Goal: Task Accomplishment & Management: Manage account settings

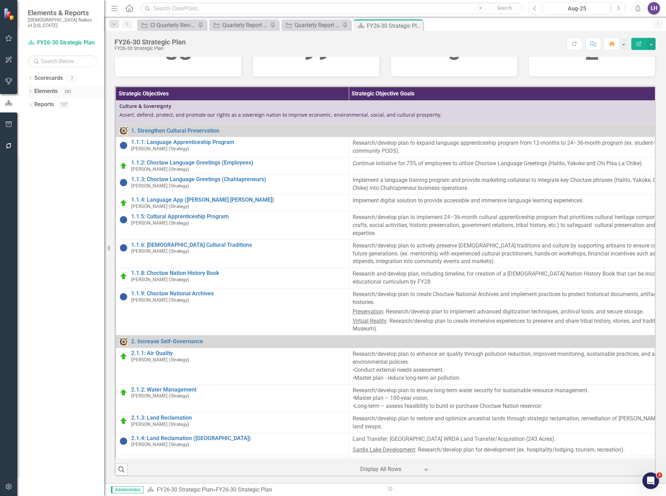
scroll to position [208, 0]
click at [9, 41] on icon "button" at bounding box center [9, 38] width 7 height 6
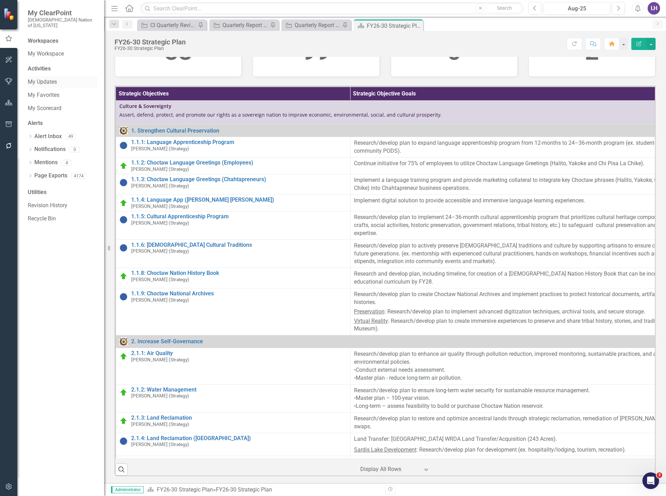
click at [54, 78] on link "My Updates" at bounding box center [62, 82] width 69 height 8
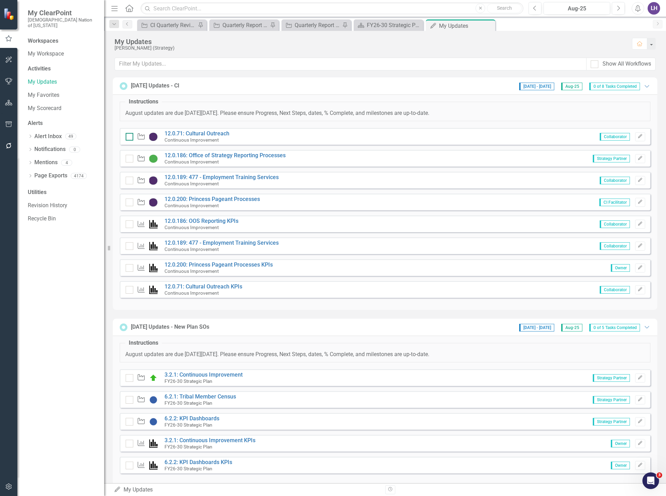
click at [126, 138] on div at bounding box center [130, 137] width 8 height 8
click at [126, 137] on input "checkbox" at bounding box center [128, 135] width 5 height 5
checkbox input "true"
click at [635, 161] on button "Edit" at bounding box center [640, 158] width 10 height 9
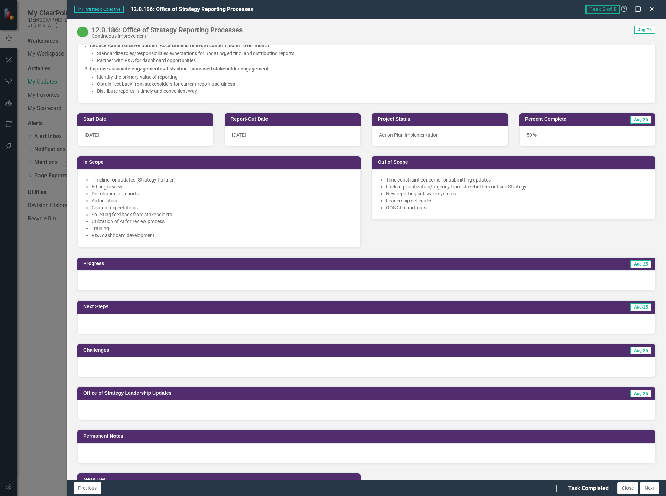
scroll to position [243, 0]
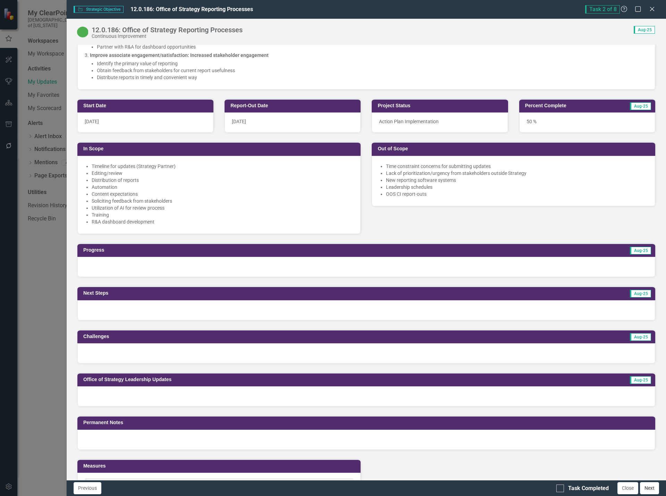
click at [649, 489] on button "Next" at bounding box center [649, 488] width 19 height 12
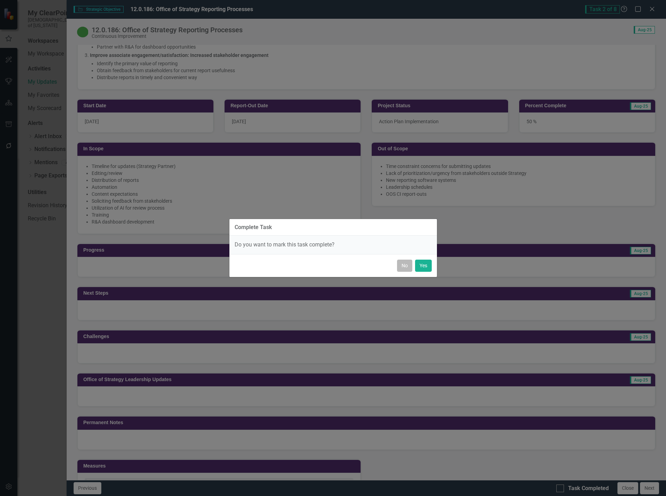
click at [406, 264] on button "No" at bounding box center [404, 266] width 15 height 12
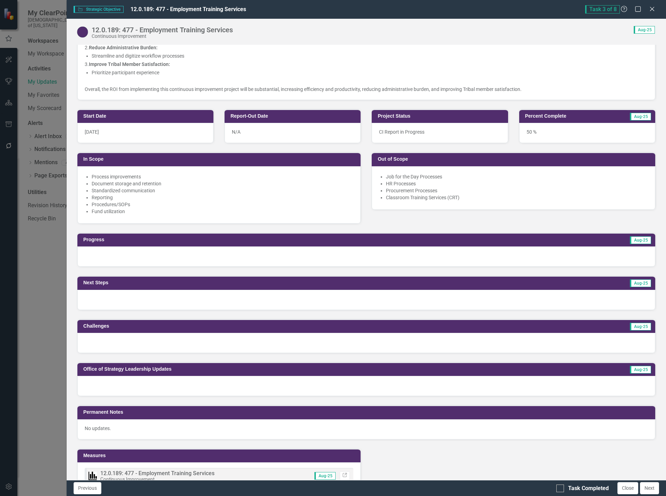
scroll to position [312, 0]
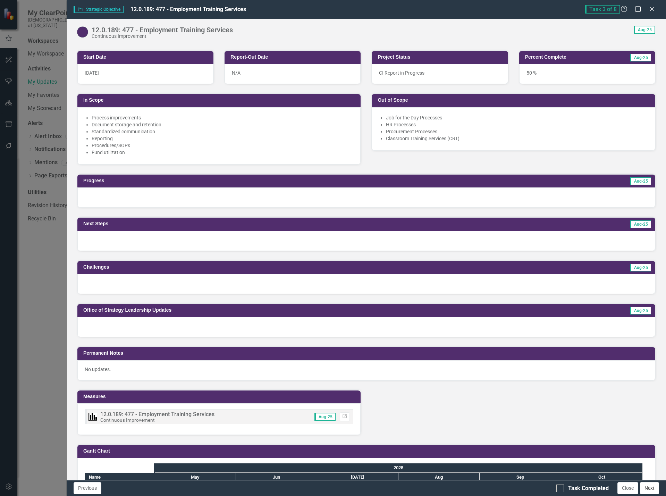
click at [647, 489] on button "Next" at bounding box center [649, 488] width 19 height 12
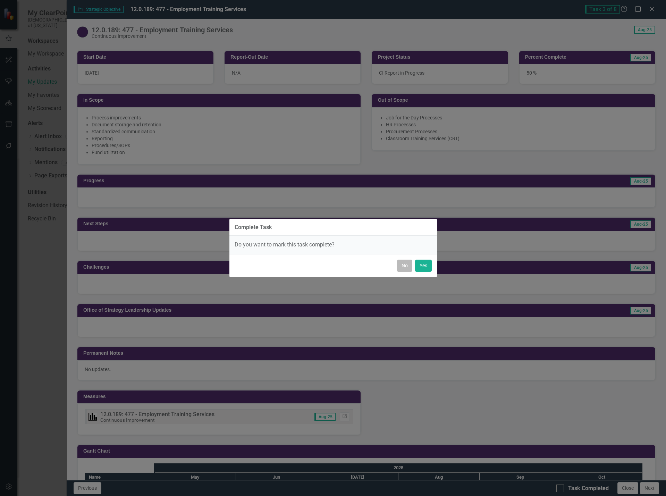
click at [401, 264] on button "No" at bounding box center [404, 266] width 15 height 12
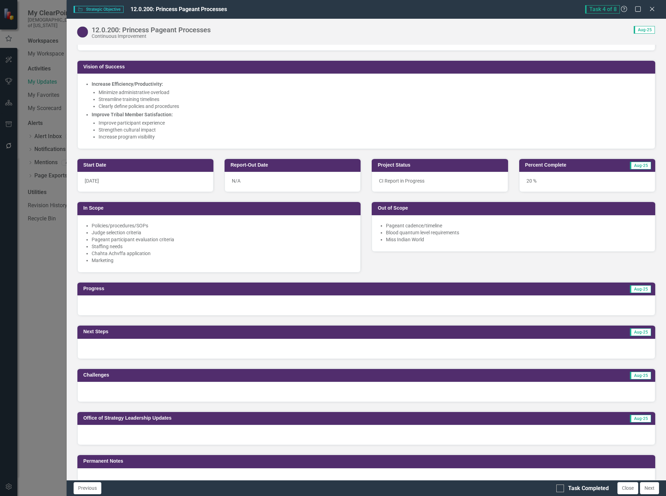
scroll to position [208, 0]
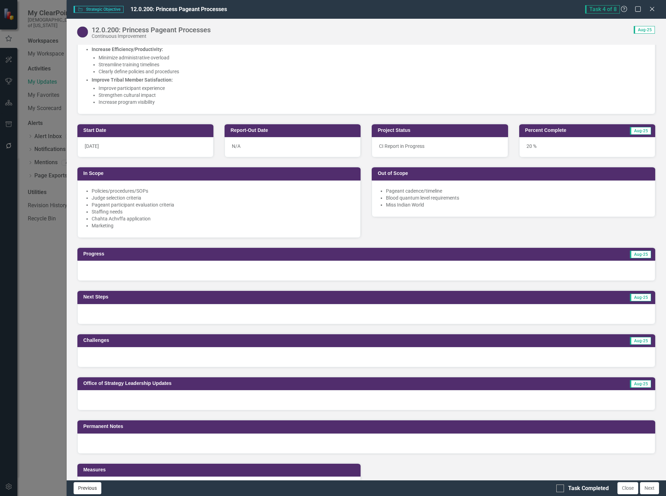
click at [83, 490] on button "Previous" at bounding box center [88, 488] width 28 height 12
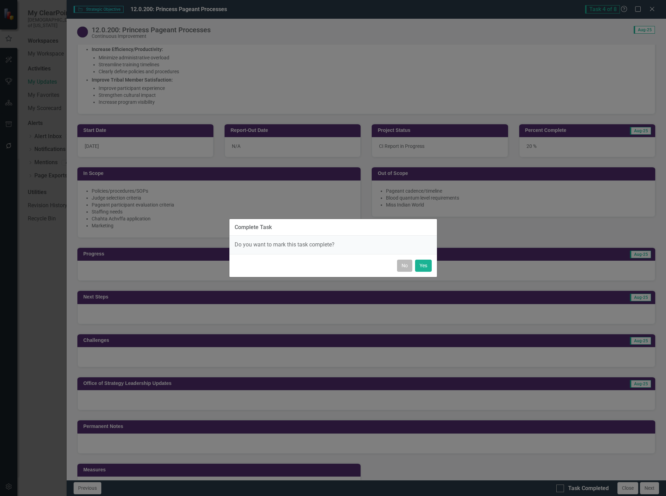
click at [409, 266] on button "No" at bounding box center [404, 266] width 15 height 12
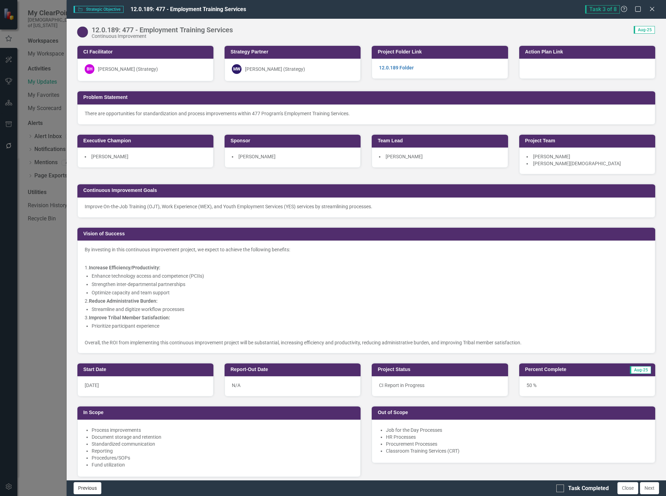
click at [87, 490] on button "Previous" at bounding box center [88, 488] width 28 height 12
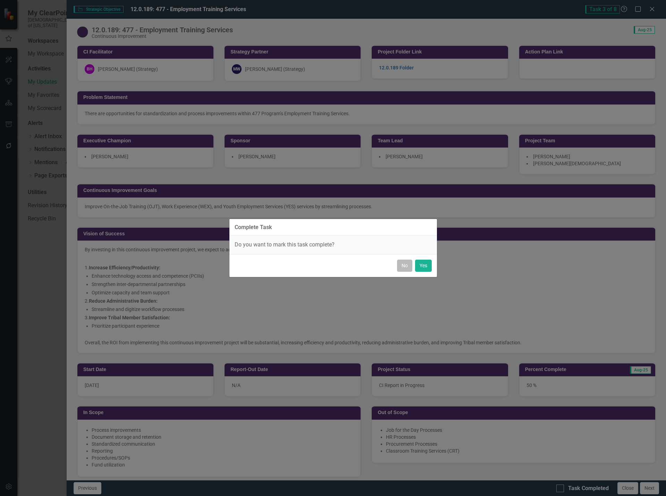
click at [403, 268] on button "No" at bounding box center [404, 266] width 15 height 12
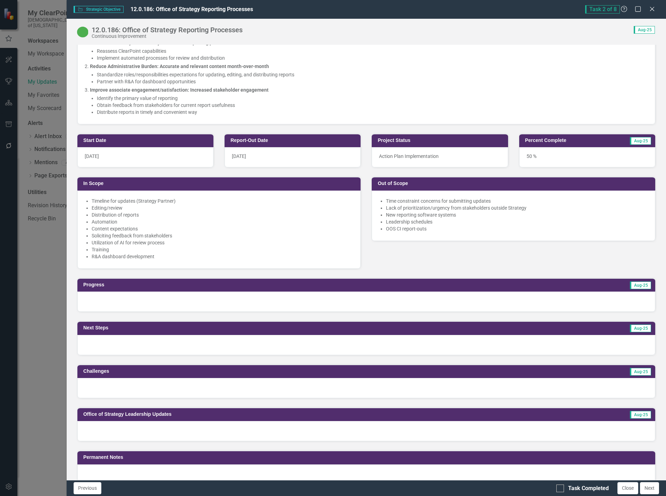
scroll to position [312, 0]
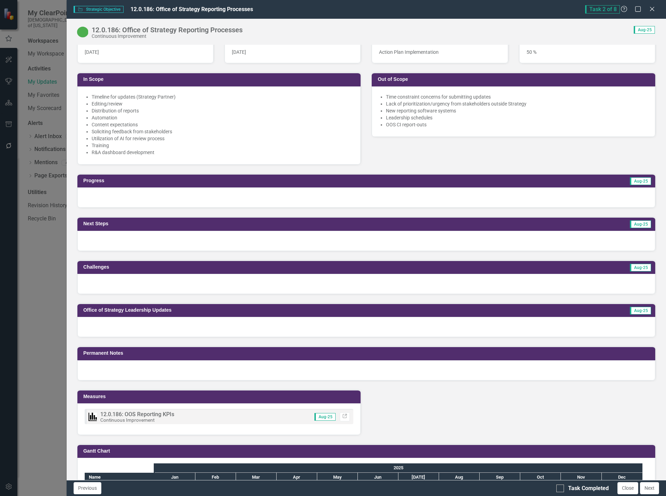
click at [169, 204] on div at bounding box center [366, 197] width 578 height 20
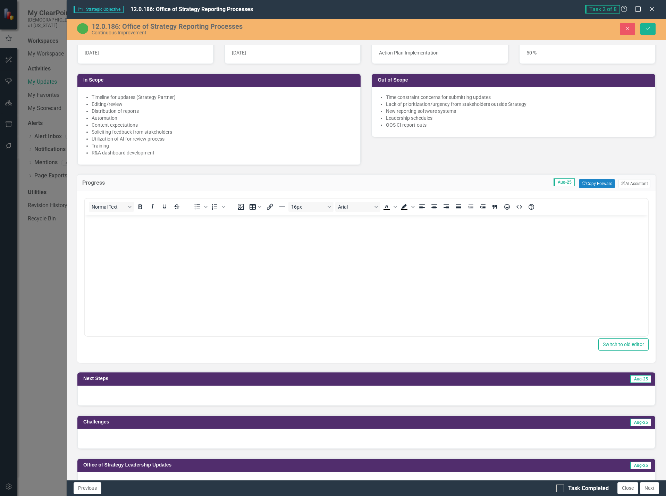
scroll to position [0, 0]
click at [201, 260] on body "Rich Text Area. Press ALT-0 for help." at bounding box center [365, 267] width 563 height 104
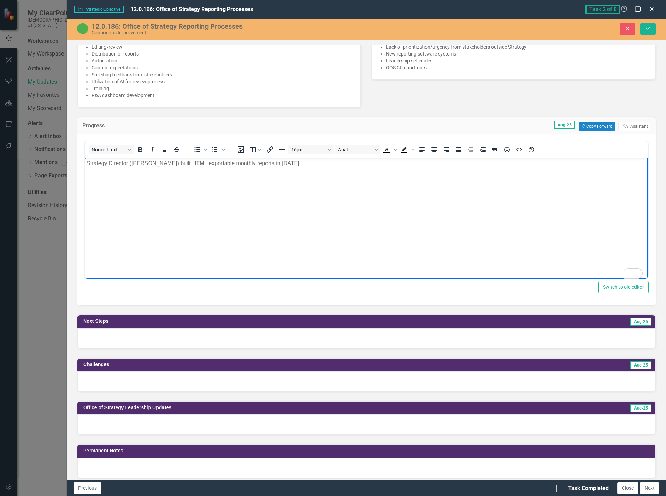
scroll to position [382, 0]
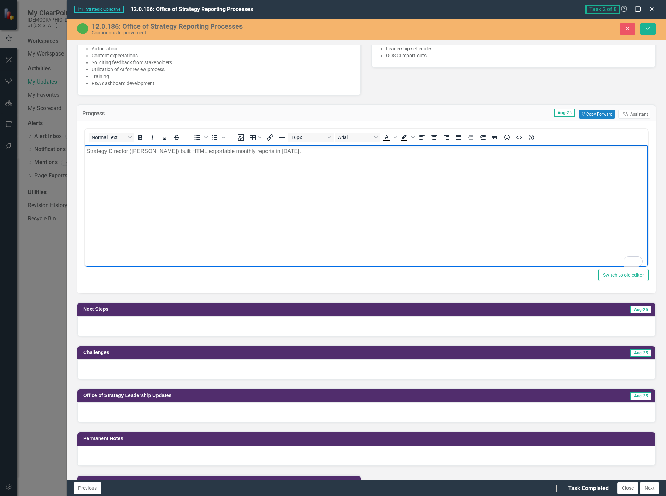
click at [226, 328] on div at bounding box center [366, 326] width 578 height 20
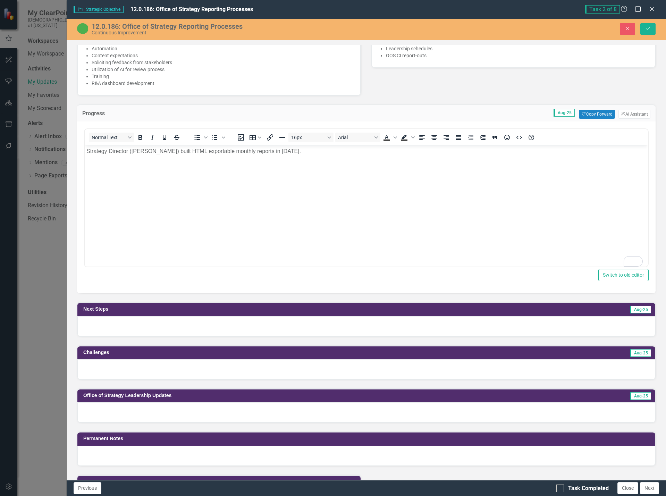
click at [226, 328] on div at bounding box center [366, 326] width 578 height 20
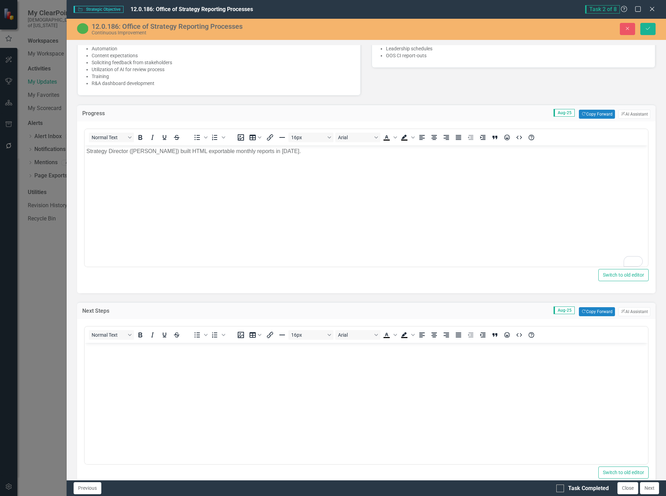
scroll to position [0, 0]
click at [161, 395] on body "Rich Text Area. Press ALT-0 for help." at bounding box center [365, 395] width 563 height 104
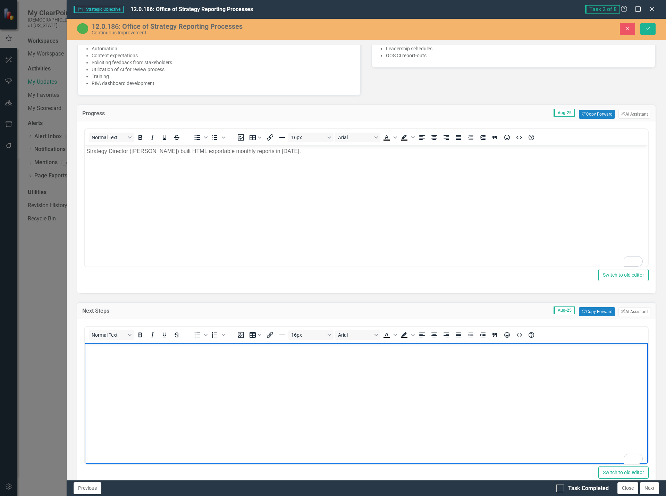
drag, startPoint x: 212, startPoint y: 389, endPoint x: 214, endPoint y: 386, distance: 4.0
click at [212, 389] on body "To enrich screen reader interactions, please activate Accessibility in Grammarl…" at bounding box center [365, 395] width 563 height 104
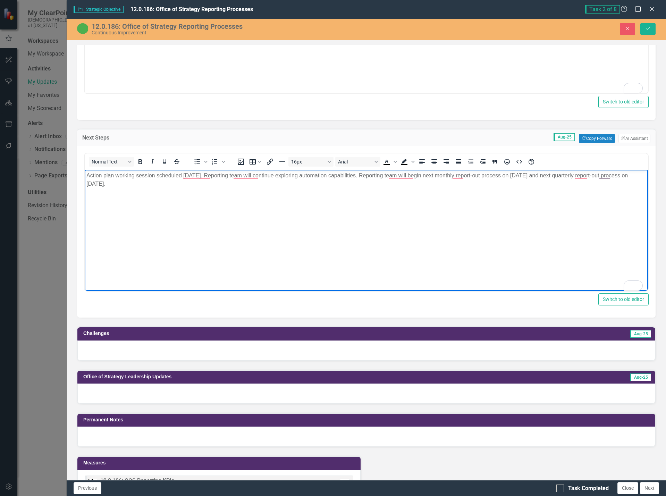
scroll to position [555, 0]
click at [385, 174] on p "Action plan working session scheduled September 3, 2025. Reporting team will co…" at bounding box center [366, 179] width 560 height 17
click at [221, 348] on div at bounding box center [366, 350] width 578 height 20
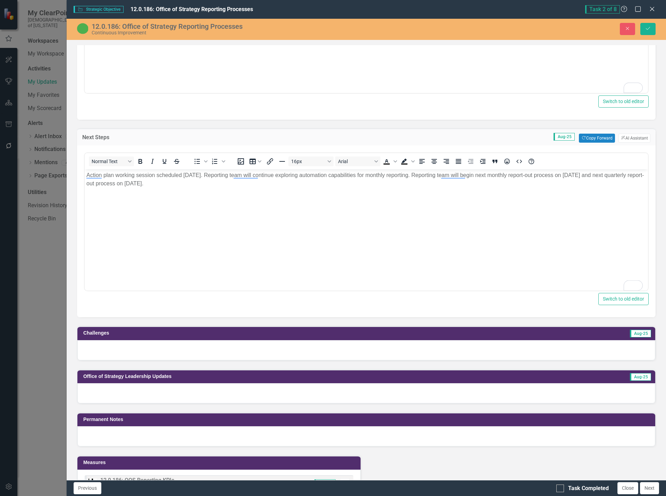
click at [221, 348] on div at bounding box center [366, 350] width 578 height 20
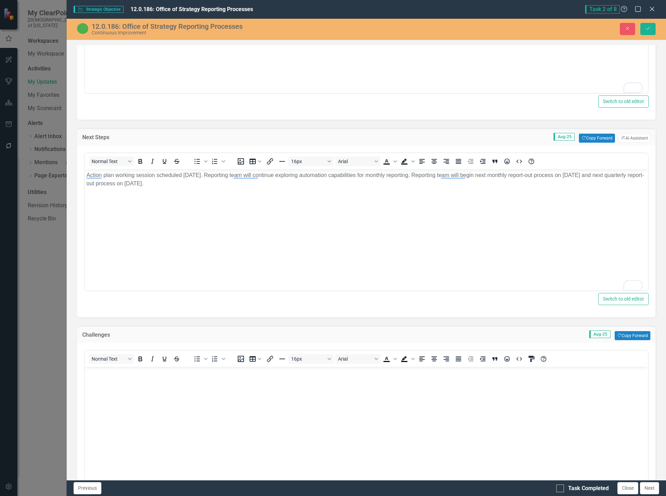
scroll to position [0, 0]
click at [225, 410] on body "Rich Text Area. Press ALT-0 for help." at bounding box center [365, 419] width 563 height 104
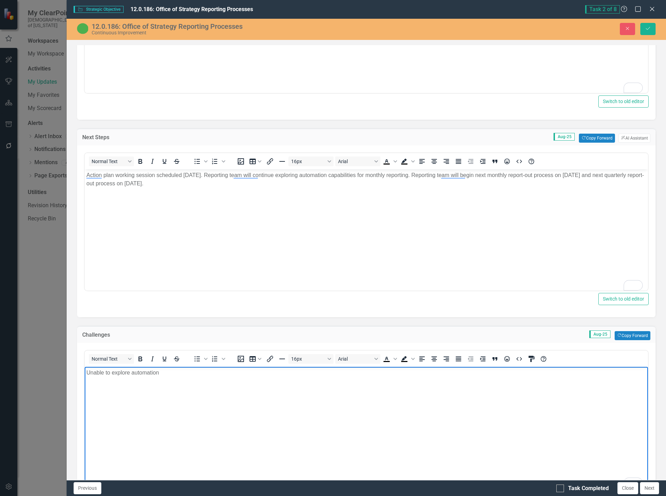
drag, startPoint x: 127, startPoint y: 375, endPoint x: 17, endPoint y: 370, distance: 109.8
click at [84, 370] on html "Unable to explore automation" at bounding box center [365, 419] width 563 height 104
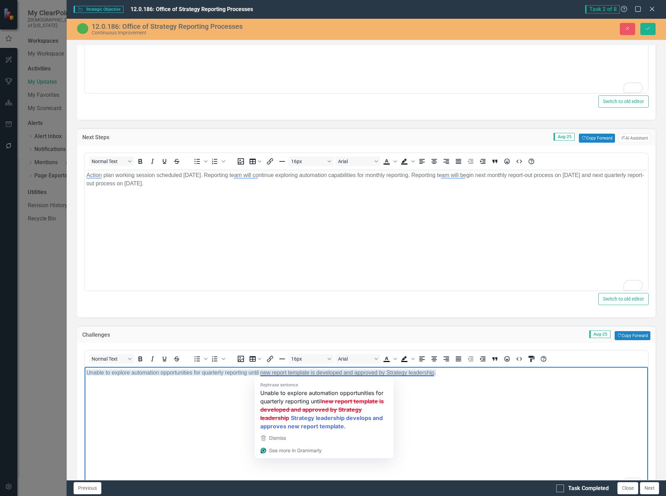
click at [441, 411] on body "Unable to explore automation opportunities for quarterly reporting until new re…" at bounding box center [365, 419] width 563 height 104
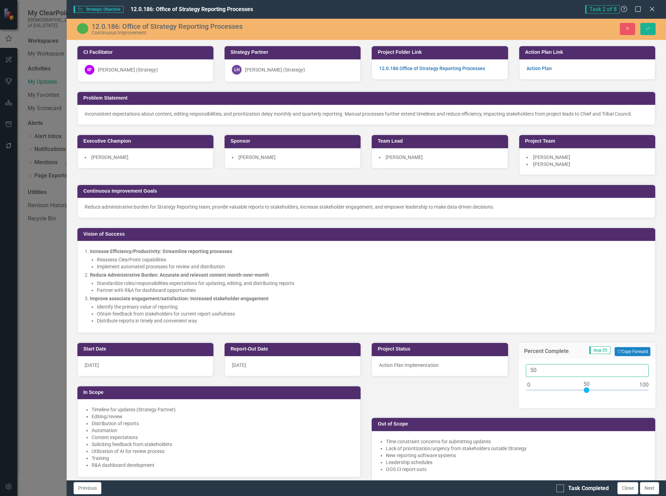
drag, startPoint x: 547, startPoint y: 371, endPoint x: 431, endPoint y: 358, distance: 117.3
click at [435, 362] on div "Project Status Action Plan Implementation Percent Complete Aug-25 Copy Forward …" at bounding box center [513, 407] width 295 height 148
type input "60"
click at [652, 26] on button "Save" at bounding box center [647, 29] width 15 height 12
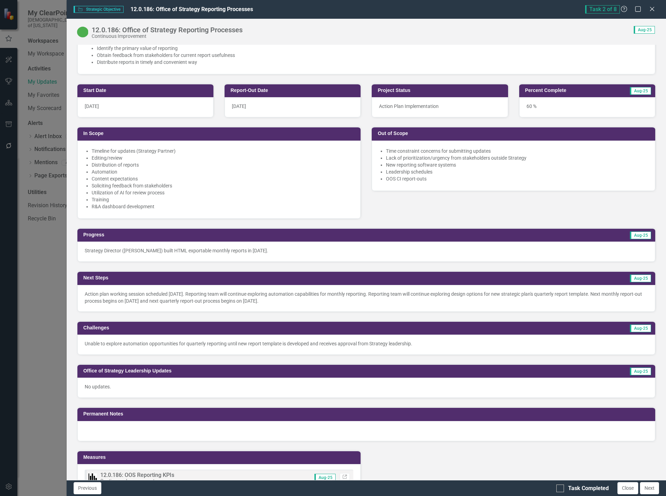
scroll to position [278, 0]
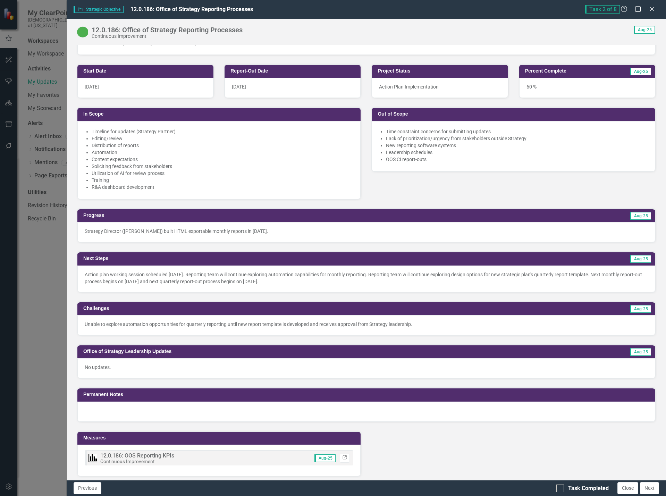
click at [306, 231] on p "Strategy Director (Sheriden Franks) built HTML exportable monthly reports in Au…" at bounding box center [366, 231] width 563 height 7
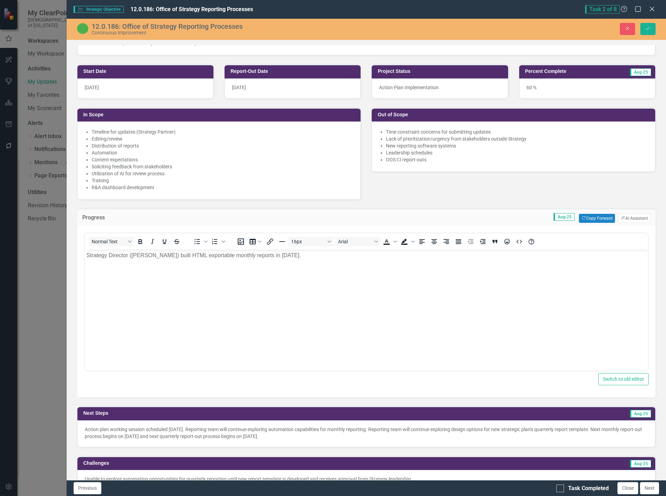
scroll to position [0, 0]
click at [336, 256] on p "Strategy Director (Sheriden Franks) built HTML exportable monthly reports in Au…" at bounding box center [366, 255] width 560 height 8
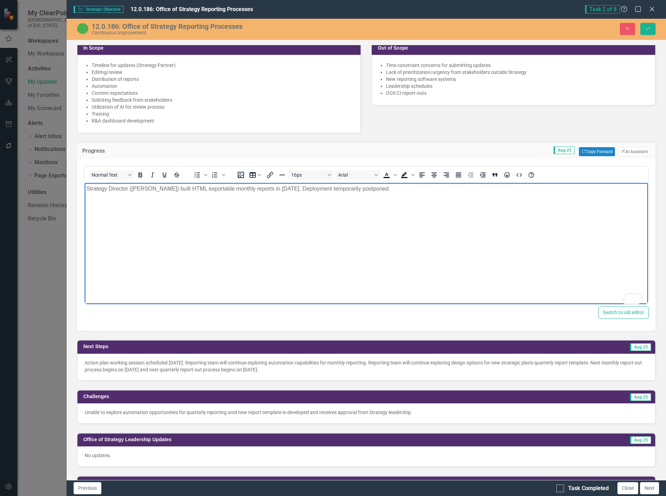
scroll to position [347, 0]
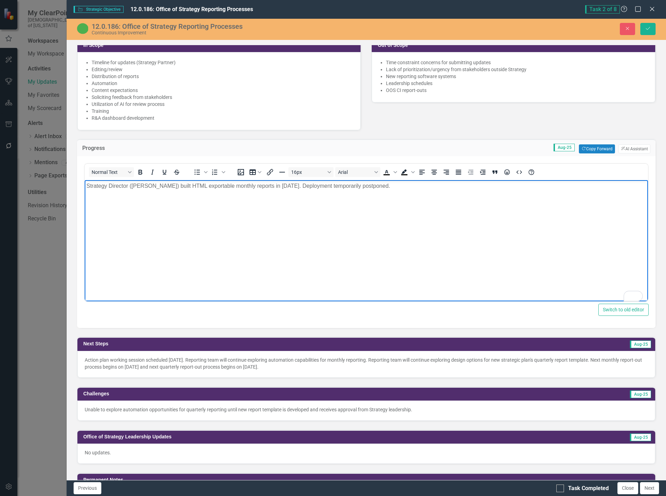
click at [341, 369] on p "Action plan working session scheduled September 3, 2025. Reporting team will co…" at bounding box center [366, 363] width 563 height 14
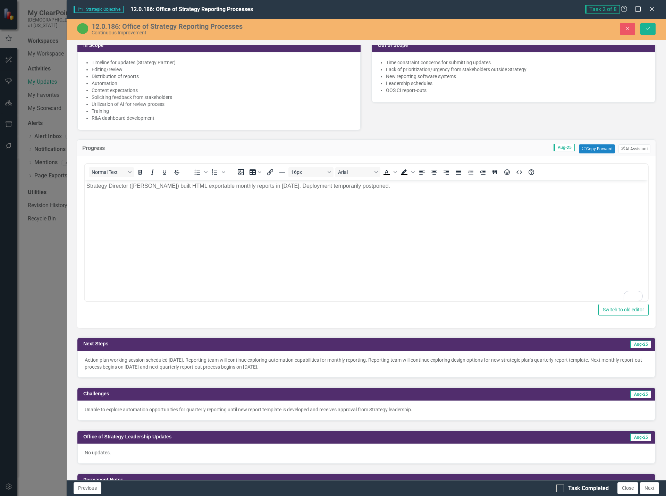
click at [341, 369] on p "Action plan working session scheduled September 3, 2025. Reporting team will co…" at bounding box center [366, 363] width 563 height 14
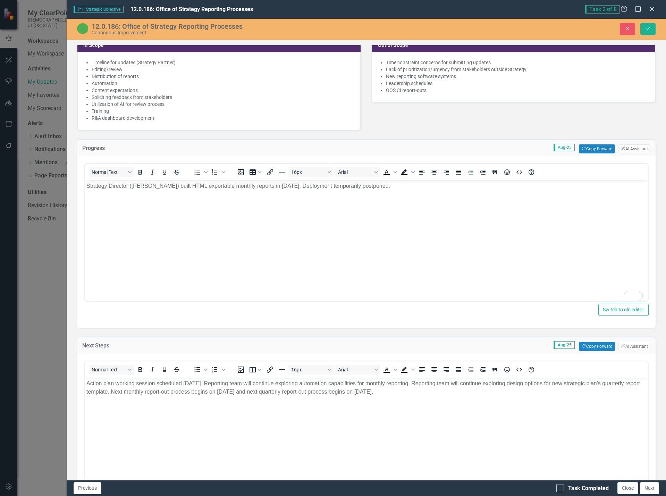
scroll to position [0, 0]
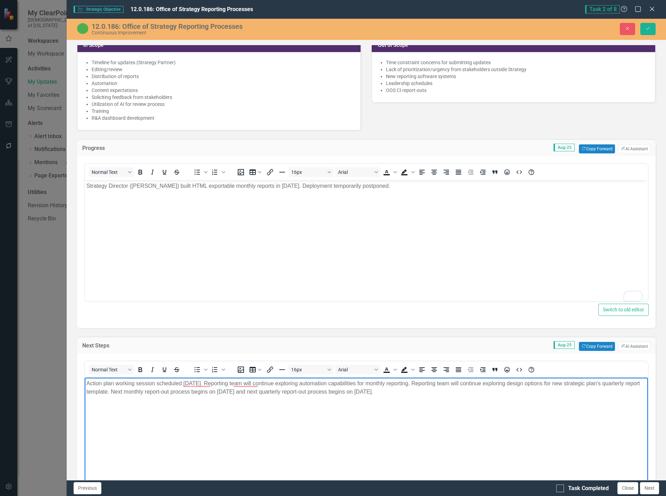
drag, startPoint x: 481, startPoint y: 392, endPoint x: 150, endPoint y: 399, distance: 331.1
click at [150, 399] on body "Action plan working session scheduled September 3, 2025. Reporting team will co…" at bounding box center [365, 430] width 563 height 104
click at [233, 381] on p "Action plan working session scheduled September 3, 2025. Reporting team will co…" at bounding box center [366, 387] width 560 height 17
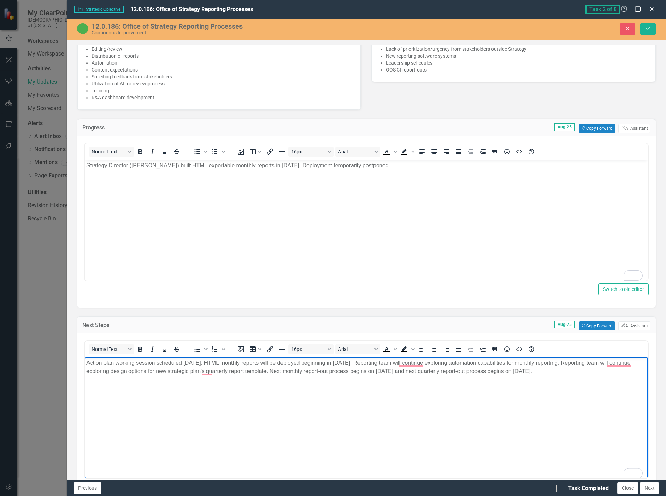
scroll to position [416, 0]
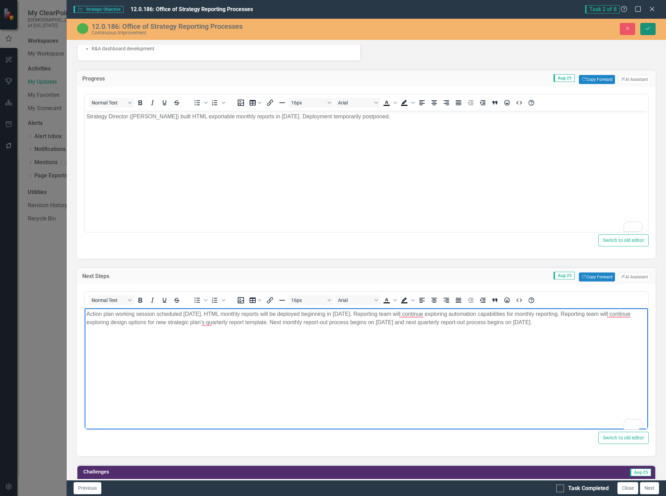
click at [651, 33] on button "Save" at bounding box center [647, 29] width 15 height 12
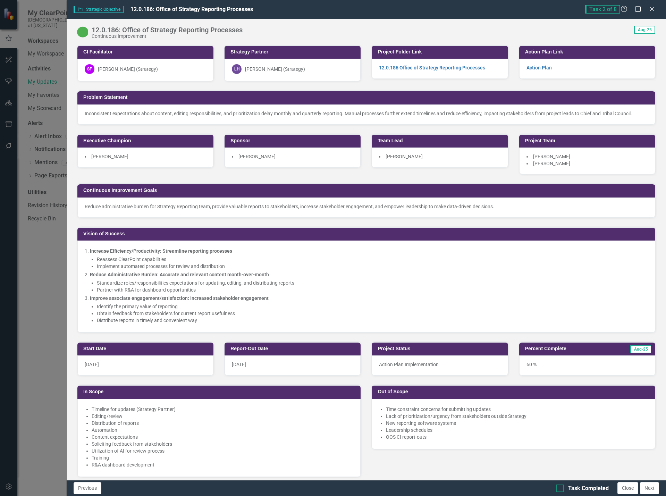
click at [562, 489] on div at bounding box center [560, 488] width 8 height 8
click at [561, 489] on input "Task Completed" at bounding box center [558, 486] width 5 height 5
checkbox input "true"
click at [653, 489] on button "Next" at bounding box center [649, 488] width 19 height 12
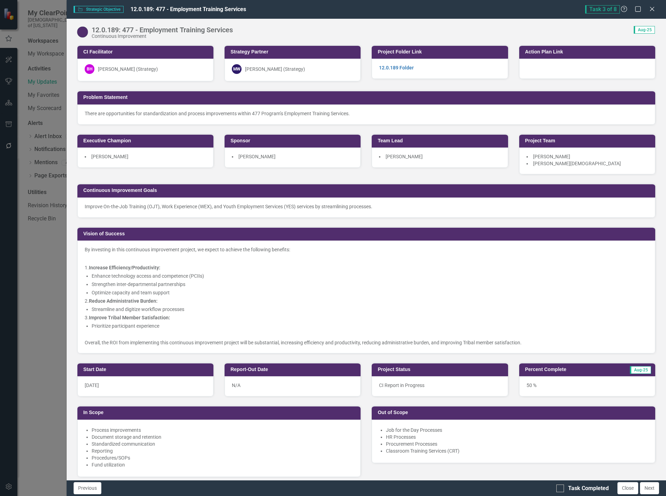
checkbox input "true"
click at [561, 487] on div at bounding box center [560, 488] width 8 height 8
click at [561, 487] on input "Task Completed" at bounding box center [558, 486] width 5 height 5
checkbox input "true"
click at [649, 488] on button "Next" at bounding box center [649, 488] width 19 height 12
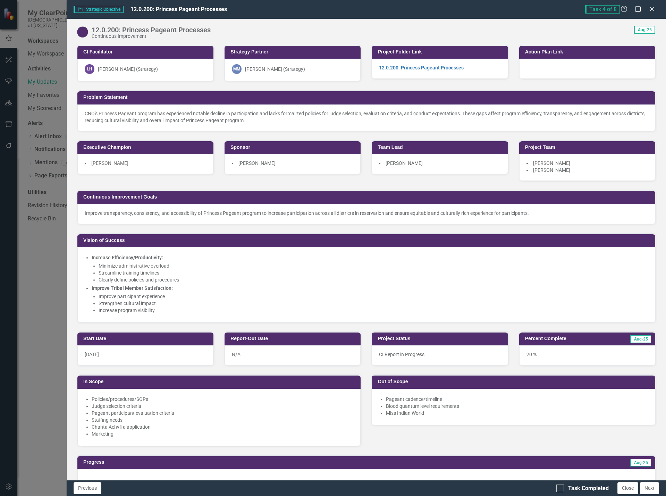
checkbox input "true"
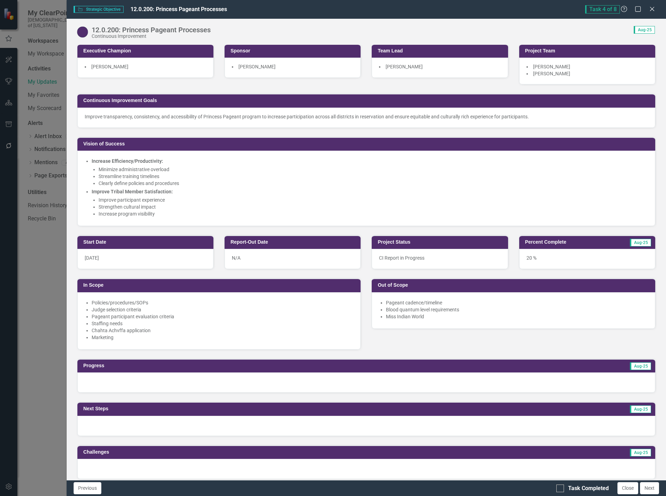
scroll to position [104, 0]
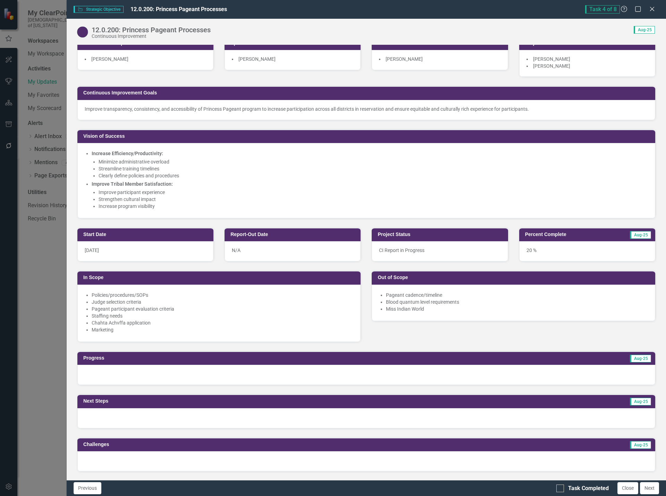
click at [202, 375] on div at bounding box center [366, 375] width 578 height 20
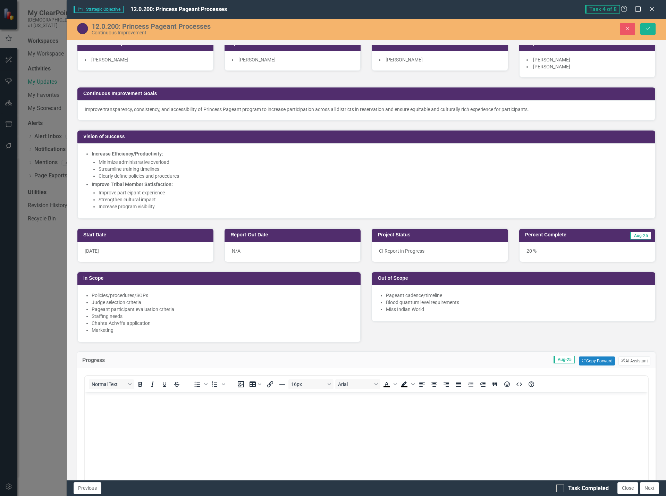
scroll to position [0, 0]
click at [210, 422] on body "Rich Text Area. Press ALT-0 for help." at bounding box center [365, 444] width 563 height 104
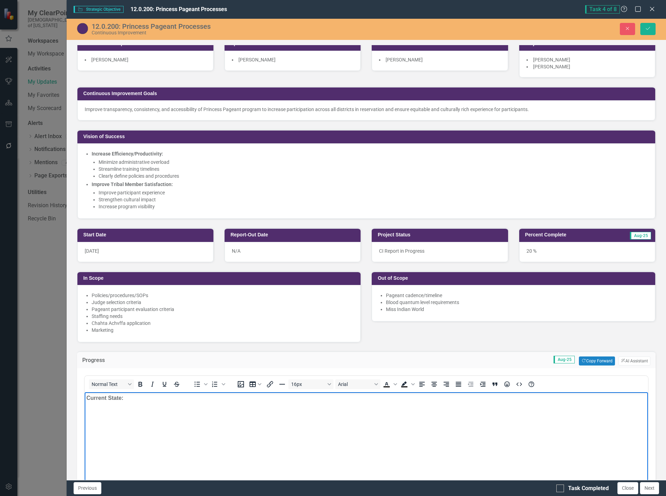
click at [166, 408] on body "Current State: ﻿" at bounding box center [365, 444] width 563 height 104
click at [260, 407] on body "Current State: ﻿" at bounding box center [365, 444] width 563 height 104
click at [322, 419] on body "Current State: ﻿ Strategy conducted job shadowing sessions with" at bounding box center [365, 444] width 563 height 104
click at [401, 403] on body "Current State: ﻿ Strategy conducted job shadowing sessions with princess pagean…" at bounding box center [365, 444] width 563 height 104
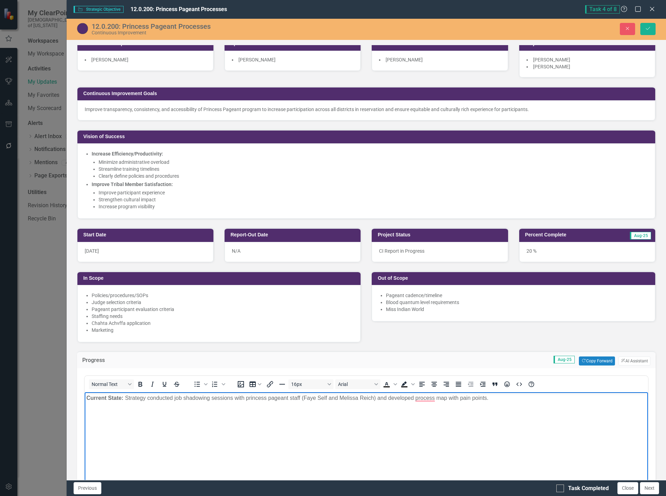
click at [381, 398] on span "﻿ Strategy conducted job shadowing sessions with princess pageant staff (Faye S…" at bounding box center [306, 398] width 366 height 6
click at [489, 397] on p "Current State: ﻿ Strategy conducted job shadowing sessions with princess pagean…" at bounding box center [366, 398] width 560 height 8
click at [406, 399] on span "﻿ Strategy conducted job shadowing sessions with princess pageant staff (Faye S…" at bounding box center [301, 398] width 357 height 6
click at [489, 397] on p "Current State: ﻿ Strategy conducted job shadowing sessions with princess pagean…" at bounding box center [366, 398] width 560 height 8
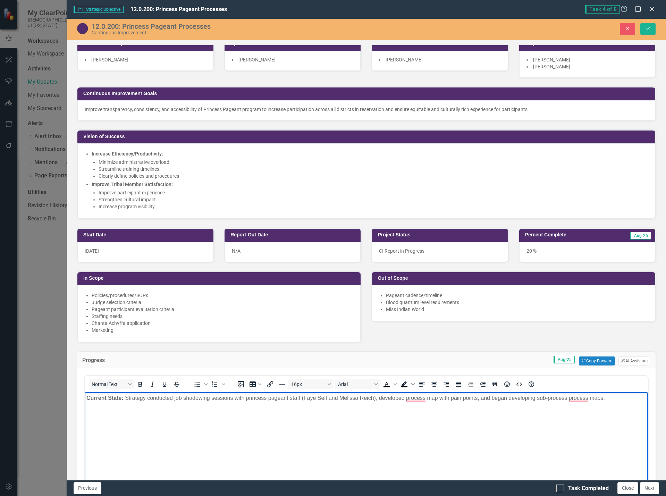
click at [572, 397] on span "﻿ Strategy conducted job shadowing sessions with princess pageant staff (Faye S…" at bounding box center [363, 398] width 481 height 6
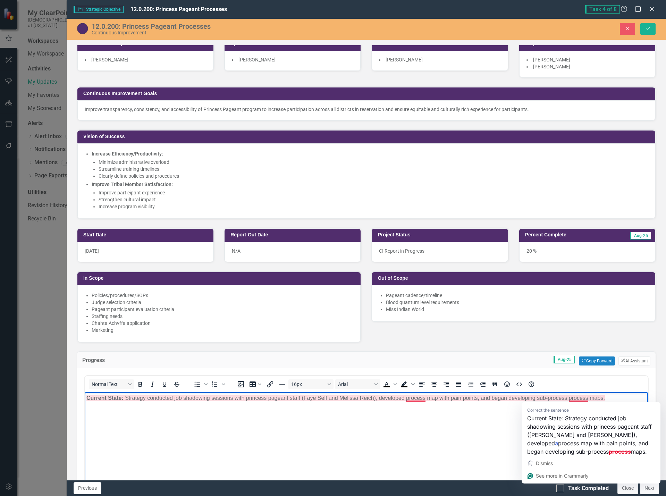
click at [572, 397] on span "﻿ Strategy conducted job shadowing sessions with princess pageant staff (Faye S…" at bounding box center [363, 398] width 481 height 6
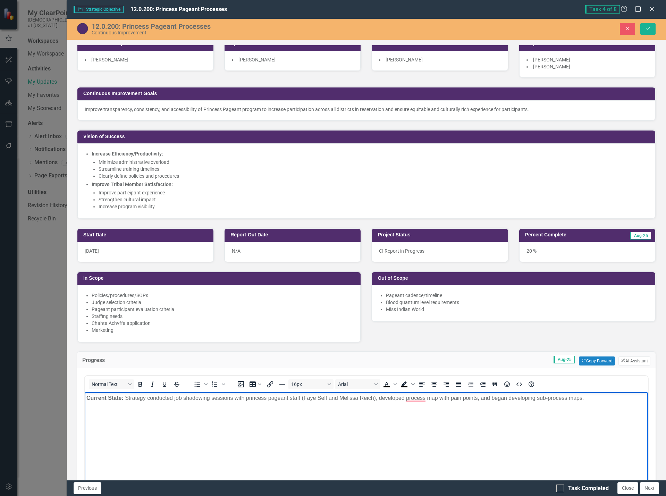
click at [602, 400] on p "Current State: ﻿ Strategy conducted job shadowing sessions with princess pagean…" at bounding box center [366, 398] width 560 height 8
click at [536, 398] on span "﻿ Strategy conducted job shadowing sessions with princess pageant staff ([PERSO…" at bounding box center [353, 398] width 460 height 6
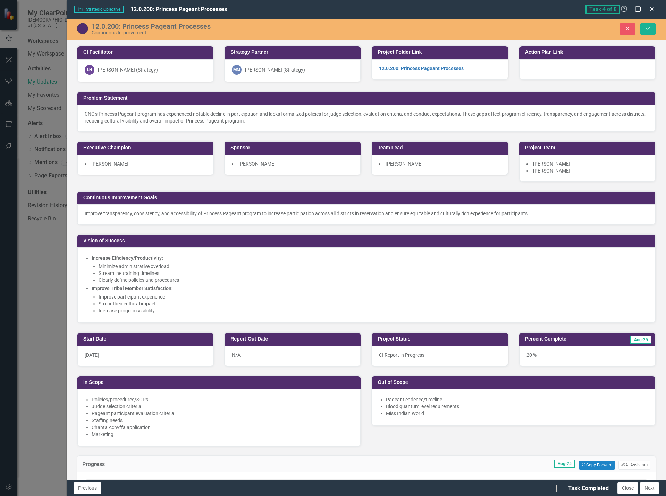
scroll to position [104, 0]
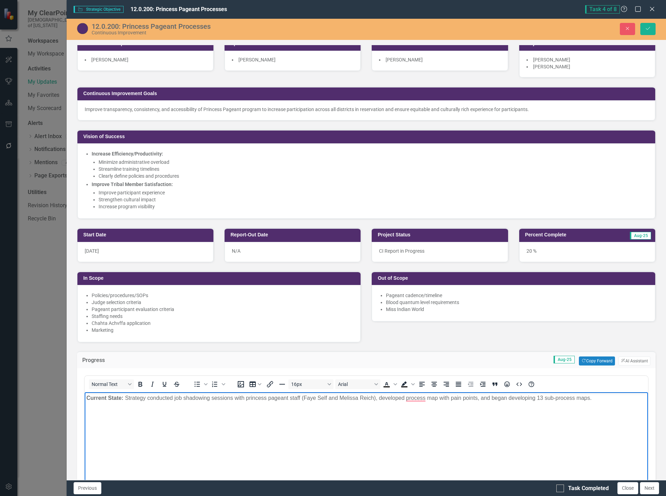
click at [602, 397] on p "Current State: ﻿ Strategy conducted job shadowing sessions with princess pagean…" at bounding box center [366, 398] width 560 height 8
click at [544, 397] on span "﻿ Strategy conducted job shadowing sessions with princess pageant staff (Faye S…" at bounding box center [357, 398] width 468 height 6
drag, startPoint x: 379, startPoint y: 399, endPoint x: 403, endPoint y: 397, distance: 24.0
click at [403, 397] on span "﻿ Strategy conducted job shadowing sessions with princess pageant staff (Faye S…" at bounding box center [357, 398] width 468 height 6
click at [447, 395] on span "﻿ Strategy conducted job shadowing sessions with princess pageant staff (Faye S…" at bounding box center [362, 398] width 478 height 6
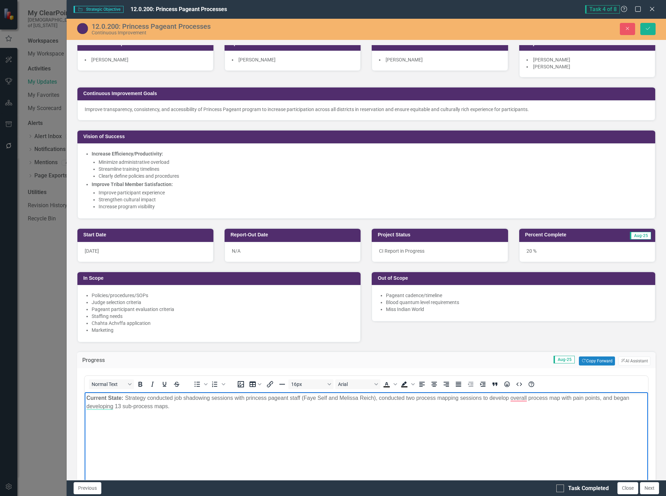
click at [332, 417] on body "Current State: ﻿ Strategy conducted job shadowing sessions with princess pagean…" at bounding box center [365, 444] width 563 height 104
click at [198, 410] on p "Current State: ﻿ Strategy conducted job shadowing sessions with princess pagean…" at bounding box center [366, 402] width 560 height 17
click at [376, 407] on p "Current State: ﻿ Strategy conducted job shadowing sessions with princess pagean…" at bounding box center [366, 402] width 560 height 17
drag, startPoint x: 561, startPoint y: 398, endPoint x: 170, endPoint y: 409, distance: 391.2
click at [170, 409] on p "Current State: ﻿ Strategy conducted job shadowing sessions with princess pagean…" at bounding box center [366, 402] width 560 height 17
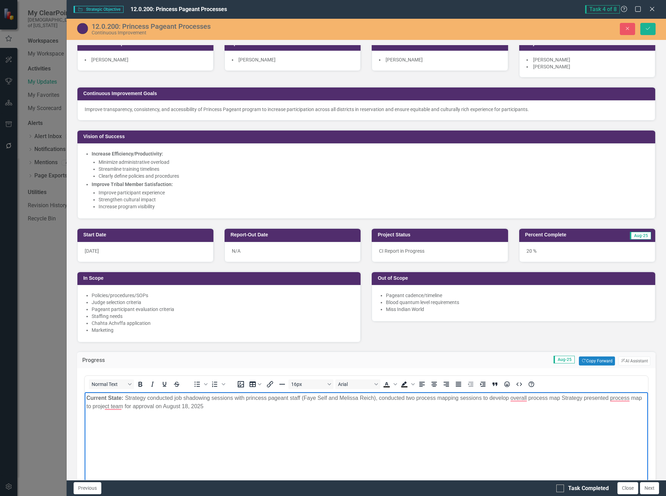
click at [571, 395] on span "﻿ Strategy conducted job shadowing sessions with princess pageant staff (Faye S…" at bounding box center [364, 402] width 556 height 14
click at [211, 405] on p "Current State: ﻿ Strategy conducted job shadowing sessions with princess pagean…" at bounding box center [366, 402] width 560 height 17
click at [201, 404] on span "﻿ Strategy conducted job shadowing sessions with princess pageant staff (Faye S…" at bounding box center [362, 402] width 552 height 14
click at [295, 406] on span "﻿ Strategy conducted job shadowing sessions with princess pageant staff (Faye S…" at bounding box center [362, 402] width 552 height 14
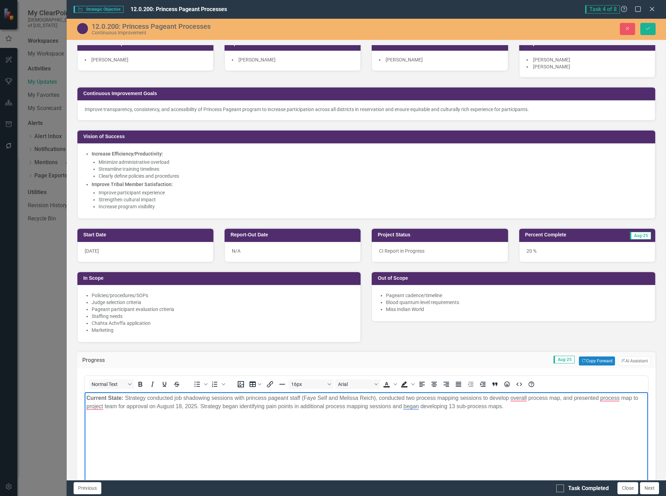
click at [511, 407] on p "Current State: ﻿ Strategy conducted job shadowing sessions with princess pagean…" at bounding box center [366, 402] width 560 height 17
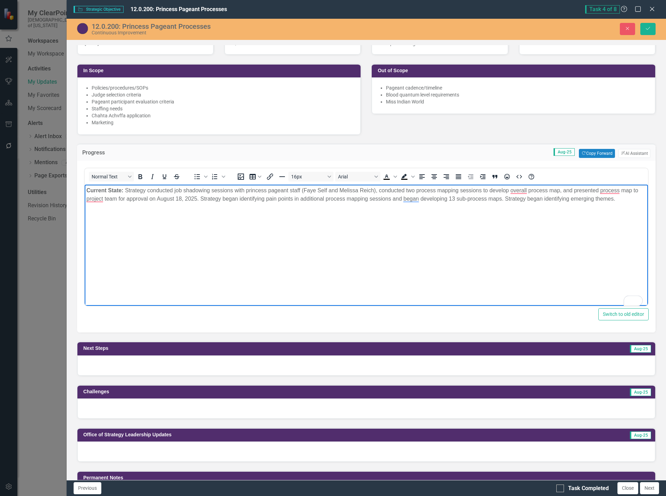
scroll to position [312, 0]
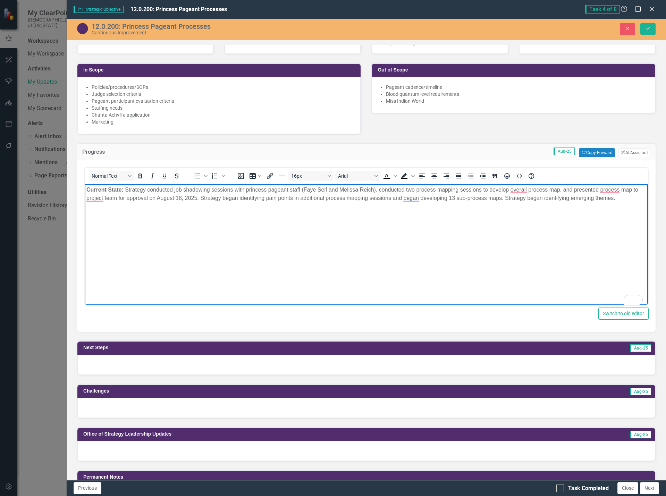
click at [394, 363] on div at bounding box center [366, 365] width 578 height 20
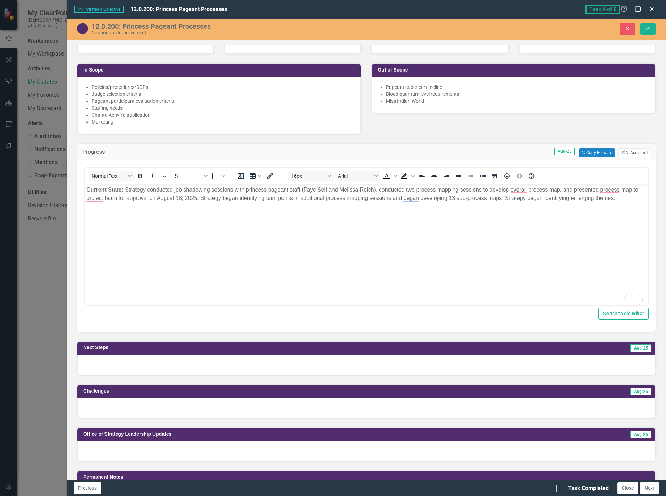
click at [394, 363] on div at bounding box center [366, 365] width 578 height 20
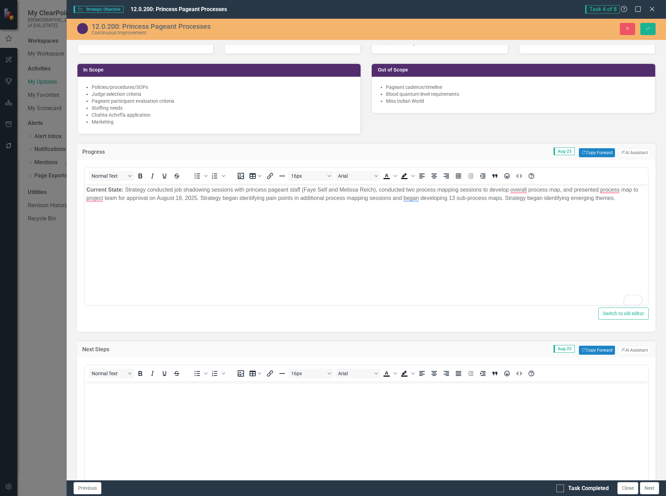
scroll to position [0, 0]
click at [372, 413] on body "Rich Text Area. Press ALT-0 for help." at bounding box center [365, 433] width 563 height 104
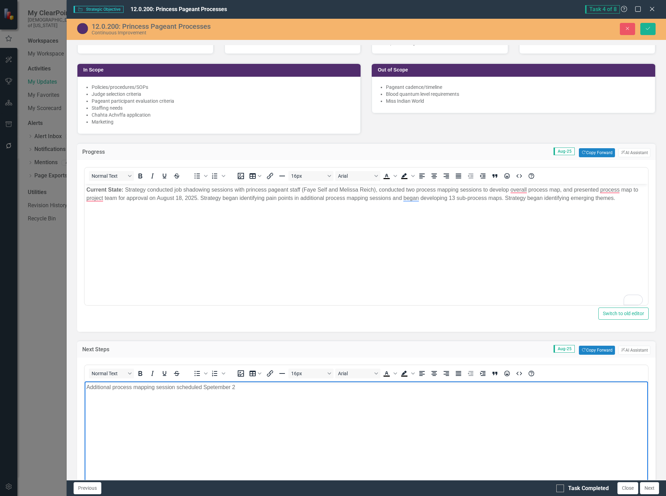
click at [202, 387] on p "Additional process mapping session scheduled Spetember 2" at bounding box center [366, 387] width 560 height 8
click at [249, 384] on p "Additional process mapping session scheduled on Spetember 2" at bounding box center [366, 387] width 560 height 8
click at [203, 388] on p "Additional process mapping session scheduled on Spetember 2, 2025 to review sub…" at bounding box center [366, 387] width 560 height 8
click at [469, 390] on p "Additional process mapping session scheduled with Princess Pageant Coordinator …" at bounding box center [366, 387] width 560 height 8
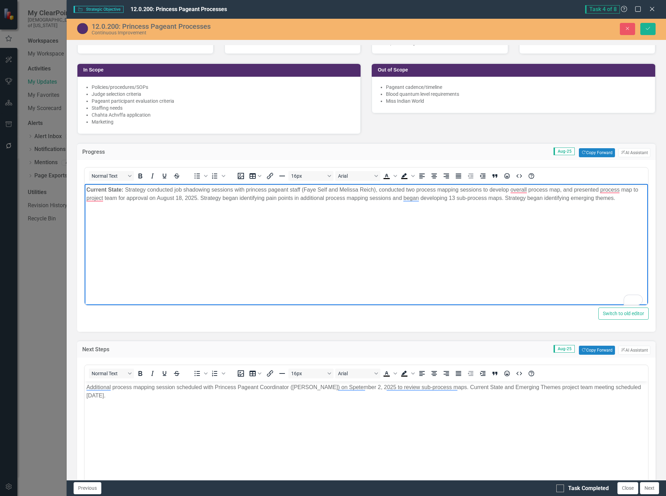
click at [622, 198] on p "Current State: ﻿ Strategy conducted job shadowing sessions with princess pagean…" at bounding box center [366, 194] width 560 height 17
click at [103, 205] on span "﻿ Strategy conducted job shadowing sessions with princess pageant staff (Faye S…" at bounding box center [362, 198] width 552 height 23
click at [247, 210] on p "Current State: ﻿ Strategy conducted job shadowing sessions with princess pagean…" at bounding box center [366, 198] width 560 height 25
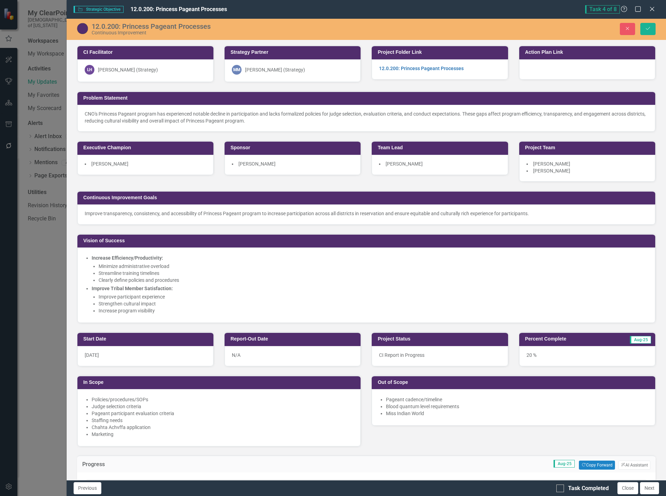
scroll to position [312, 0]
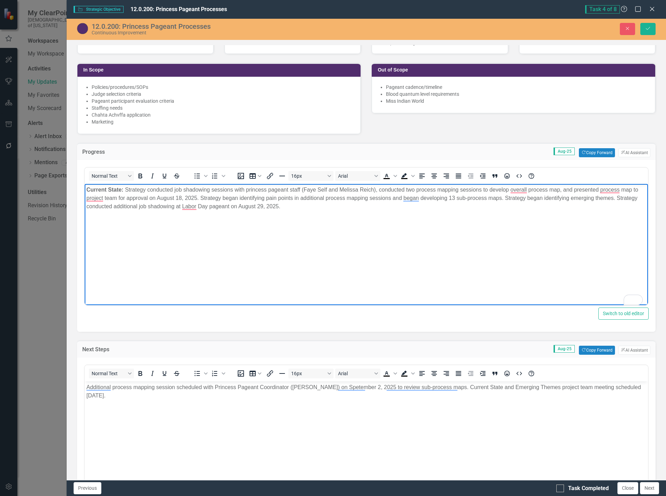
click at [310, 207] on p "Current State: ﻿ Strategy conducted job shadowing sessions with princess pagean…" at bounding box center [366, 198] width 560 height 25
click at [564, 389] on p "Additional process mapping session scheduled with Princess Pageant Coordinator …" at bounding box center [366, 391] width 560 height 17
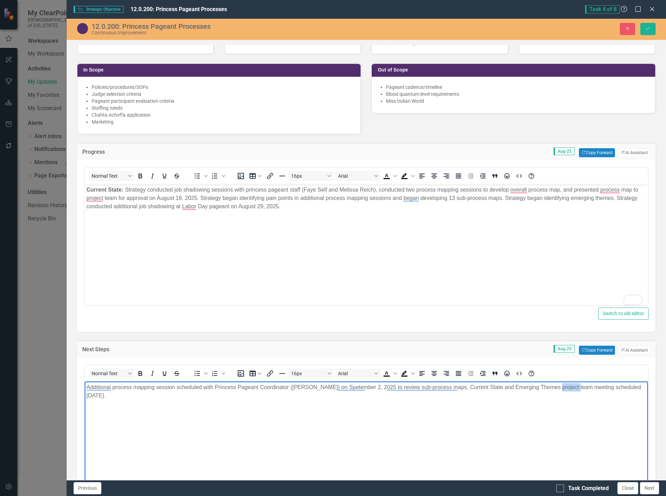
click at [564, 389] on p "Additional process mapping session scheduled with Princess Pageant Coordinator …" at bounding box center [366, 391] width 560 height 17
click at [562, 387] on p "Additional process mapping session scheduled with Princess Pageant Coordinator …" at bounding box center [366, 391] width 560 height 17
drag, startPoint x: 551, startPoint y: 387, endPoint x: 603, endPoint y: 387, distance: 52.0
click at [603, 387] on p "Additional process mapping session scheduled with Princess Pageant Coordinator …" at bounding box center [366, 391] width 560 height 17
click at [469, 393] on p "Additional process mapping session scheduled with Princess Pageant Coordinator …" at bounding box center [366, 391] width 560 height 17
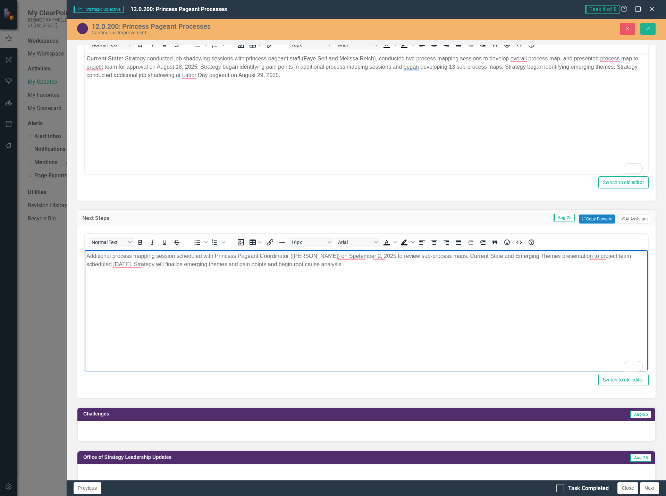
scroll to position [486, 0]
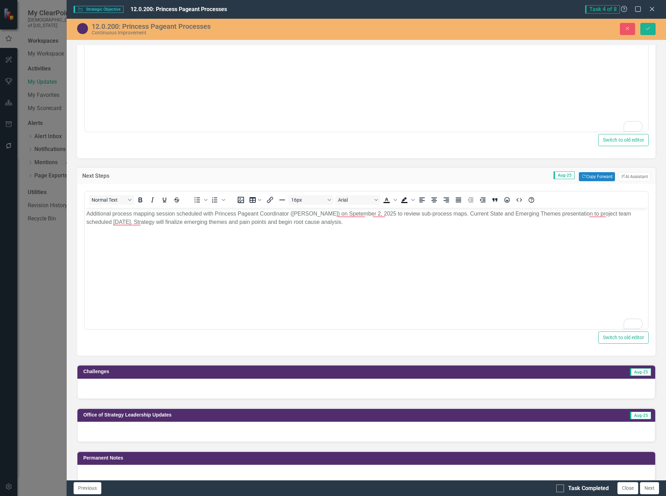
click at [341, 390] on div at bounding box center [366, 389] width 578 height 20
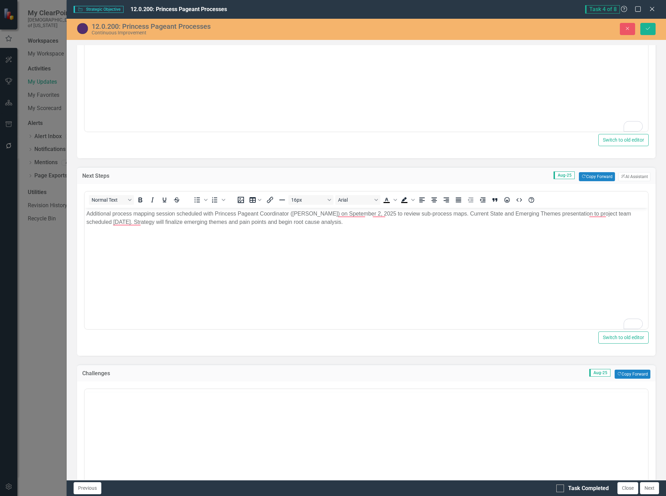
scroll to position [0, 0]
drag, startPoint x: 354, startPoint y: 428, endPoint x: 441, endPoint y: 808, distance: 390.6
click at [354, 428] on body "Rich Text Area. Press ALT-0 for help." at bounding box center [365, 457] width 563 height 104
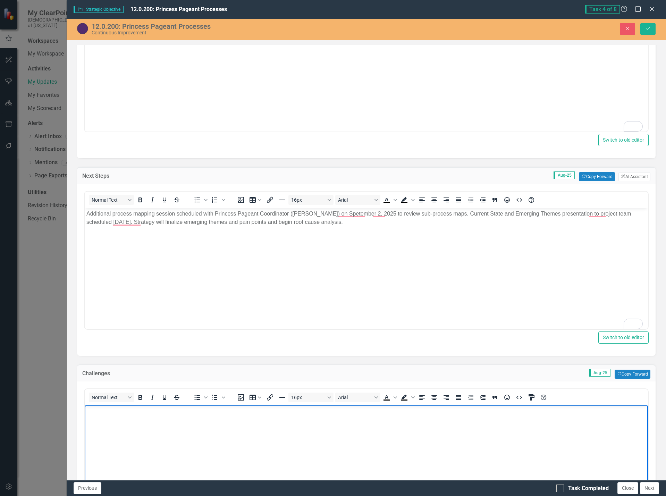
scroll to position [555, 0]
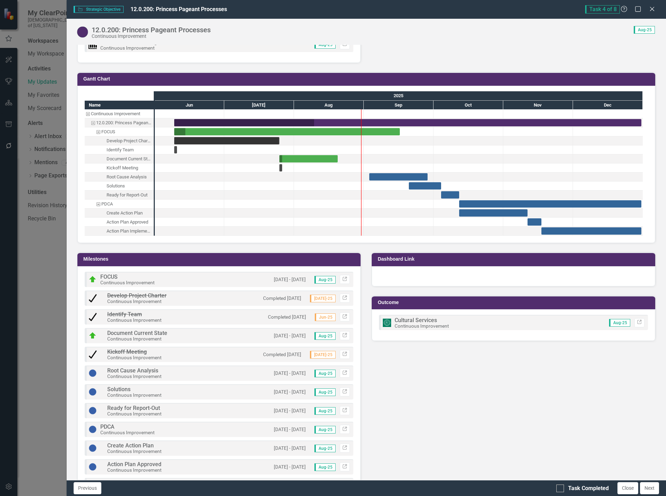
scroll to position [694, 0]
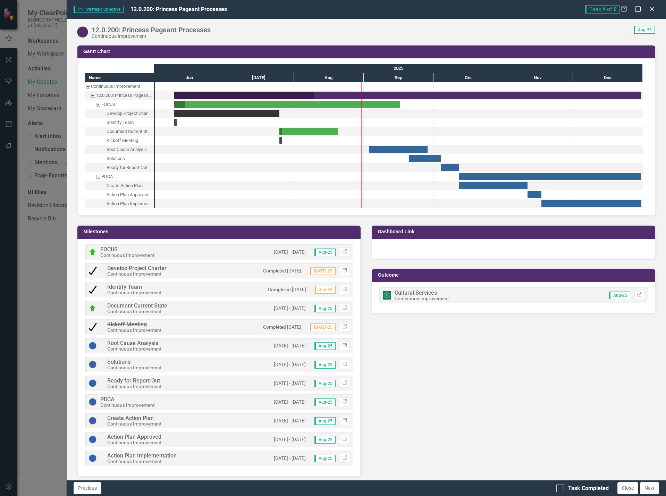
click at [244, 316] on div "Document Current State Continuous Improvement [DATE] - [DATE] Aug-25 Link" at bounding box center [219, 307] width 269 height 15
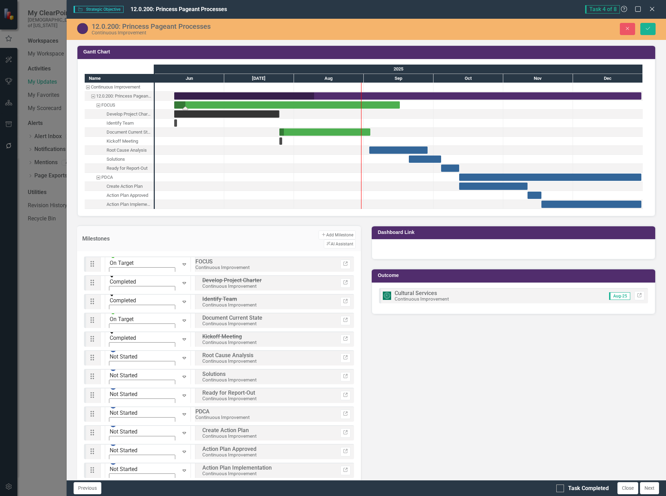
click at [318, 109] on div "Task: Start date: 2025-06-09 End date: 2025-09-16" at bounding box center [287, 104] width 226 height 7
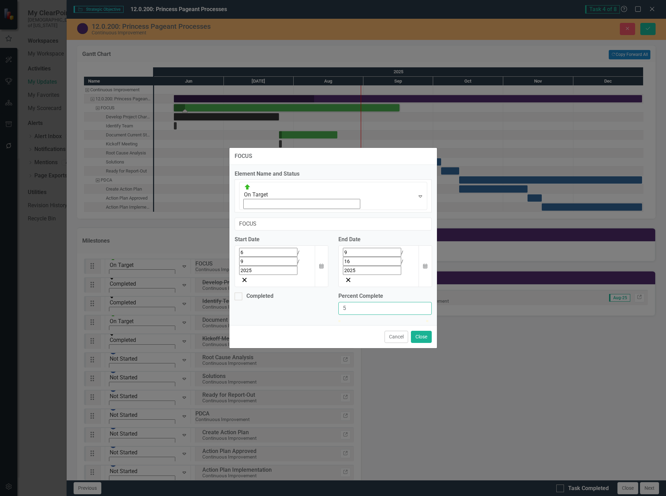
drag, startPoint x: 363, startPoint y: 263, endPoint x: 323, endPoint y: 263, distance: 40.3
click at [323, 292] on div "Completed Percent Complete 5" at bounding box center [332, 306] width 207 height 28
click at [330, 292] on div "Completed Percent Complete 75" at bounding box center [332, 306] width 207 height 28
type input "40"
click at [424, 331] on button "Close" at bounding box center [421, 337] width 21 height 12
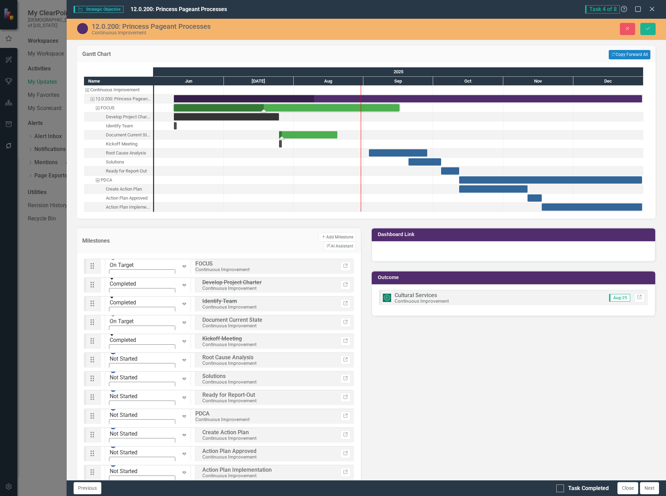
click at [328, 138] on div "Task: Start date: 2025-07-25 End date: 2025-08-20" at bounding box center [308, 134] width 58 height 7
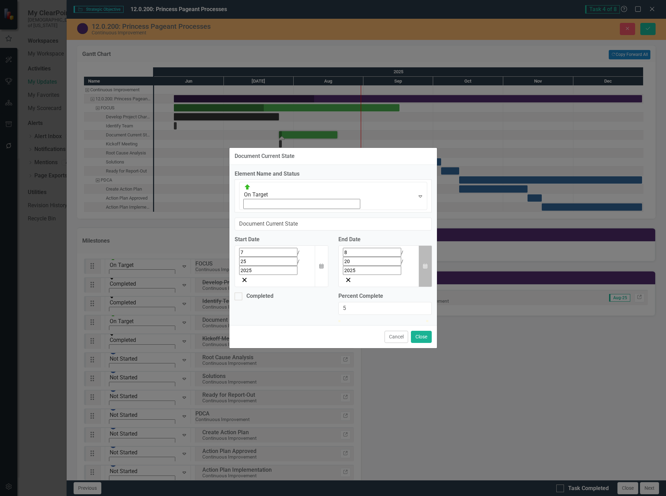
click at [424, 264] on icon "Calendar" at bounding box center [425, 266] width 4 height 5
click at [403, 260] on button "›" at bounding box center [395, 267] width 15 height 15
click at [396, 318] on abbr "19" at bounding box center [393, 321] width 6 height 6
drag, startPoint x: 359, startPoint y: 264, endPoint x: 333, endPoint y: 265, distance: 26.4
click at [333, 292] on div "Percent Complete 5" at bounding box center [385, 306] width 104 height 28
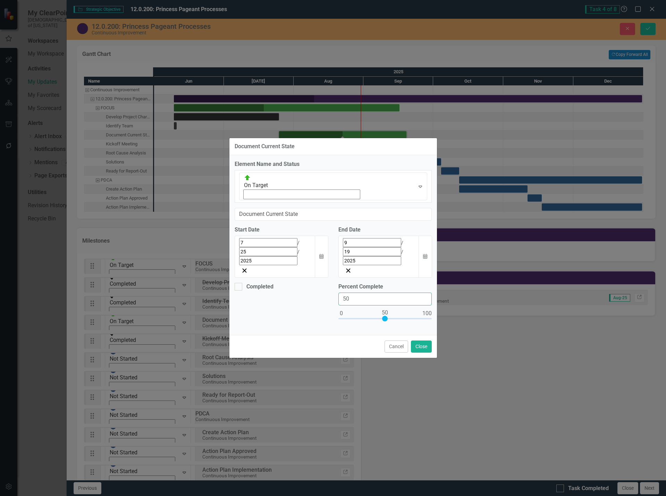
drag, startPoint x: 343, startPoint y: 262, endPoint x: 339, endPoint y: 262, distance: 3.8
click at [339, 293] on input "50" at bounding box center [384, 299] width 93 height 13
type input "60"
click at [424, 340] on button "Close" at bounding box center [421, 346] width 21 height 12
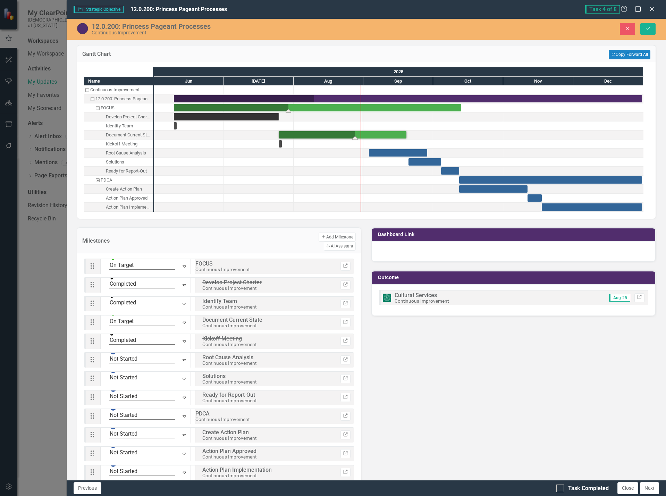
drag, startPoint x: 399, startPoint y: 114, endPoint x: 460, endPoint y: 115, distance: 61.1
click at [653, 30] on button "Save" at bounding box center [647, 29] width 15 height 12
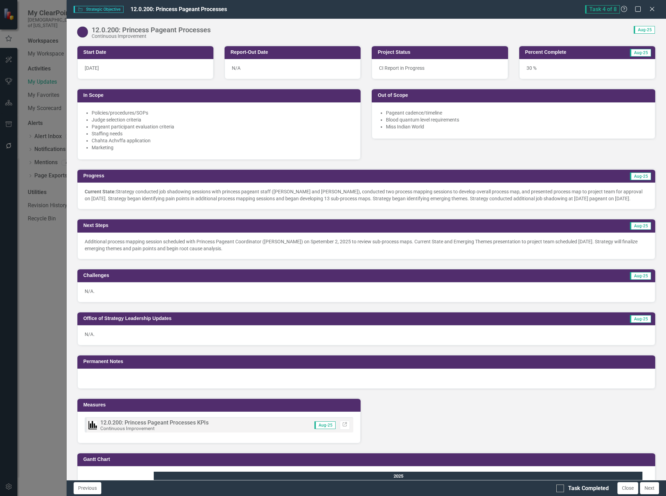
scroll to position [312, 0]
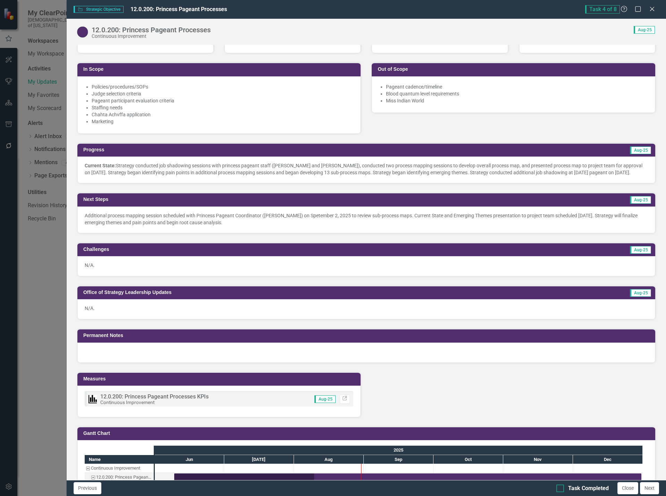
click at [560, 489] on div at bounding box center [560, 488] width 8 height 8
click at [560, 489] on input "Task Completed" at bounding box center [558, 486] width 5 height 5
checkbox input "true"
click at [650, 490] on button "Next" at bounding box center [649, 488] width 19 height 12
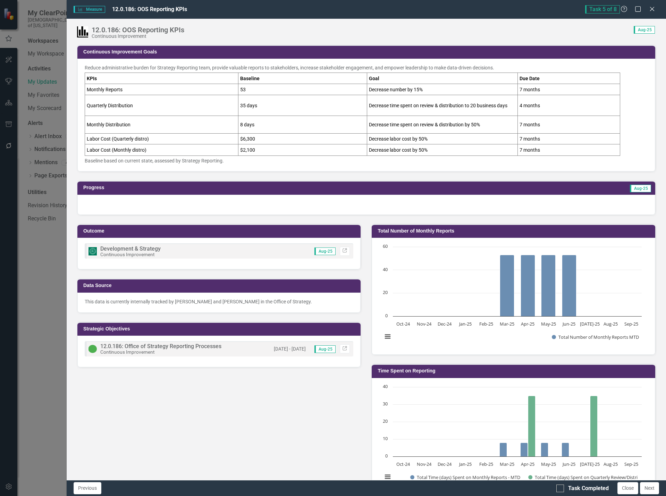
checkbox input "true"
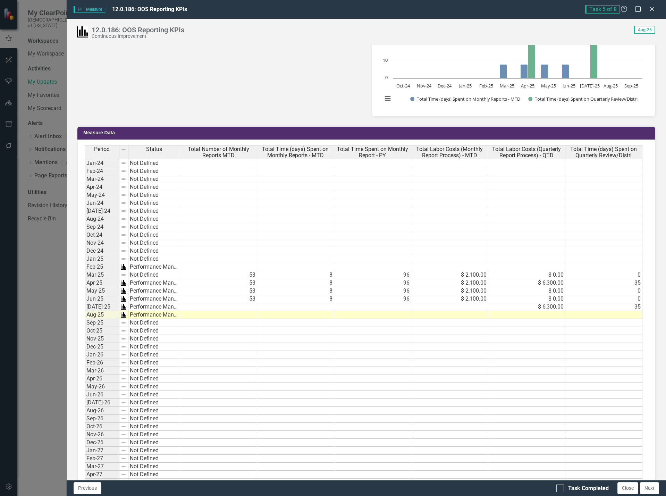
scroll to position [382, 0]
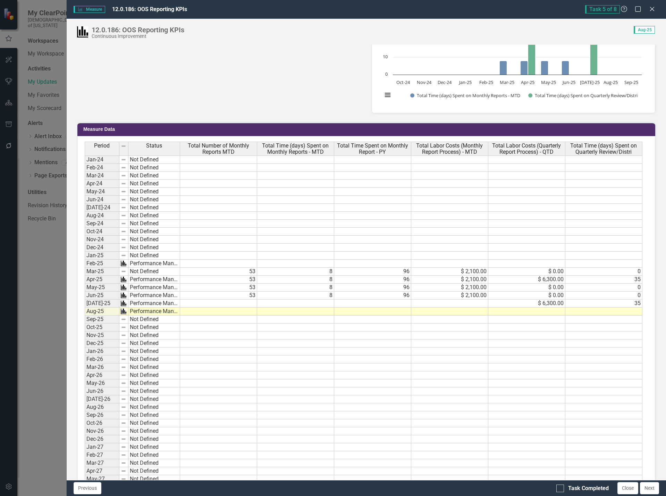
click at [246, 303] on td at bounding box center [218, 303] width 77 height 8
click at [545, 314] on td at bounding box center [526, 311] width 77 height 8
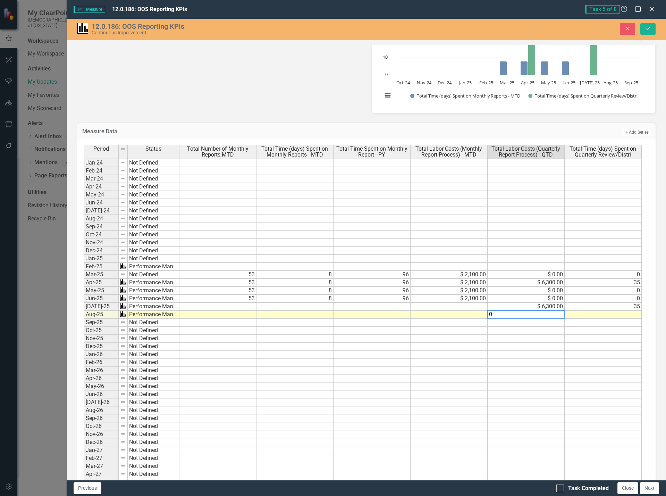
type textarea "0"
click at [620, 314] on td at bounding box center [603, 315] width 77 height 8
type textarea "0"
click at [548, 324] on td at bounding box center [526, 323] width 77 height 8
click at [561, 488] on div at bounding box center [560, 488] width 8 height 8
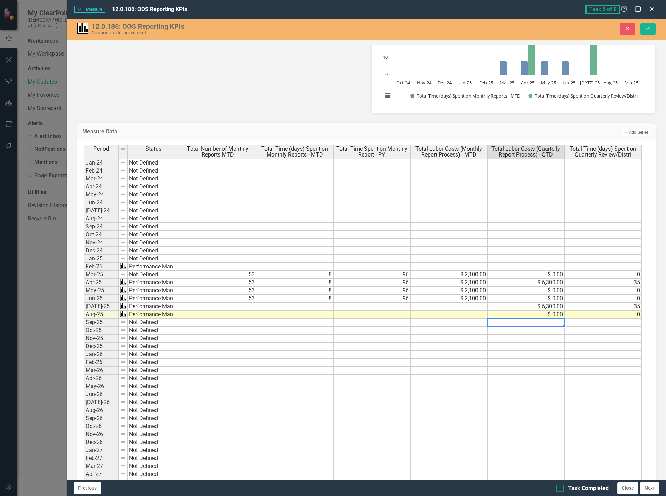
click at [561, 488] on input "Task Completed" at bounding box center [558, 486] width 5 height 5
checkbox input "true"
click at [652, 489] on button "Next" at bounding box center [649, 488] width 19 height 12
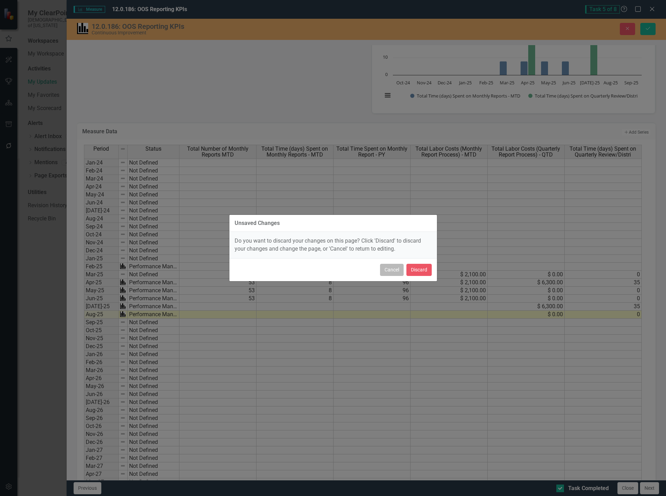
click at [393, 271] on button "Cancel" at bounding box center [392, 270] width 24 height 12
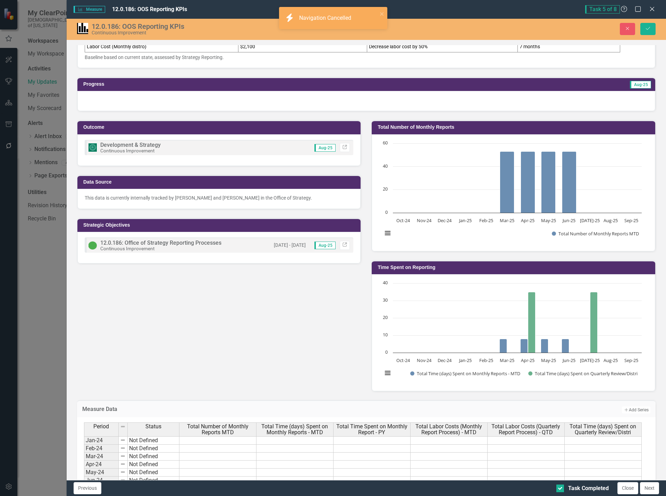
scroll to position [0, 0]
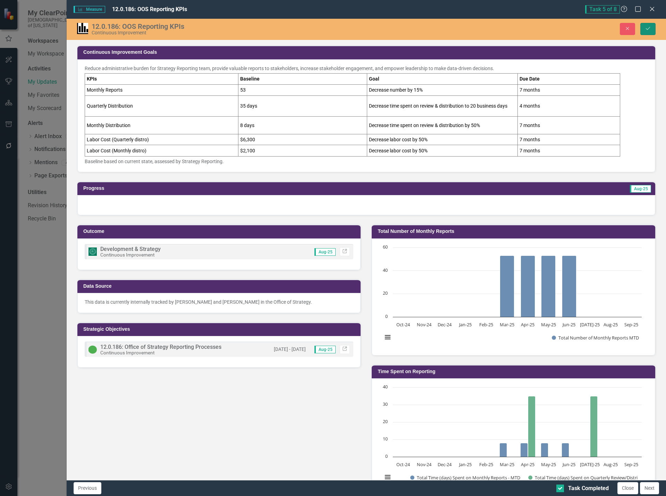
click at [649, 25] on button "Save" at bounding box center [647, 29] width 15 height 12
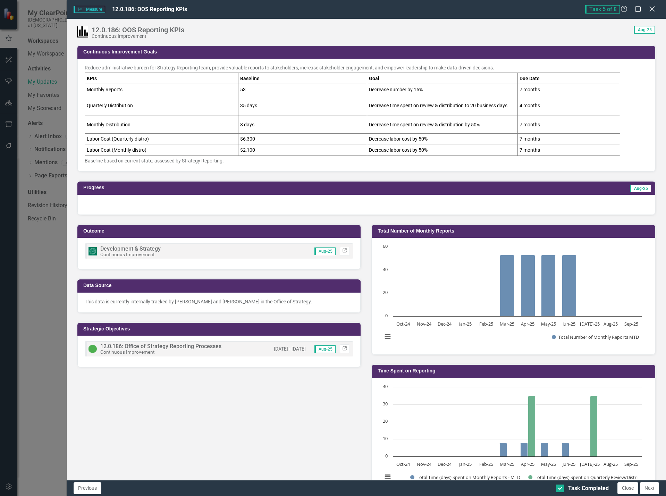
click at [655, 8] on icon "Close" at bounding box center [651, 9] width 9 height 7
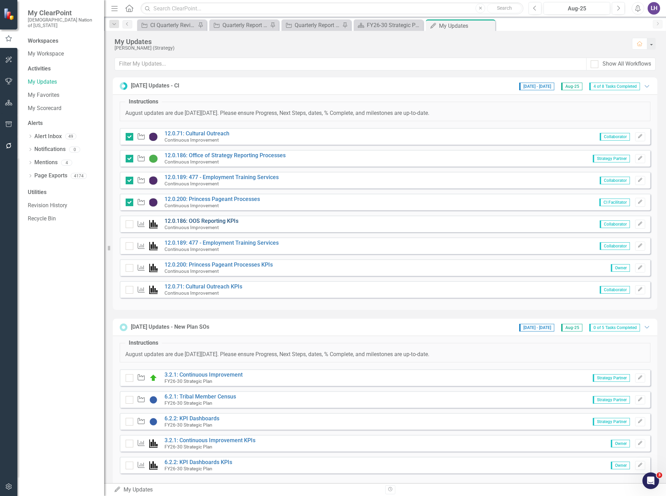
checkbox input "true"
click at [127, 244] on input "checkbox" at bounding box center [128, 244] width 5 height 5
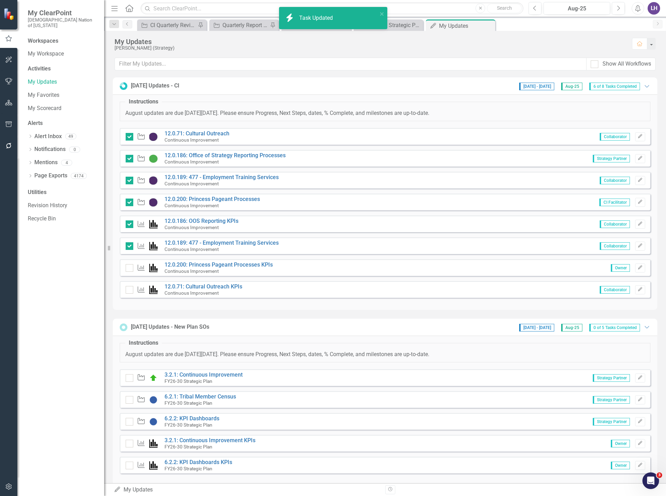
checkbox input "true"
click at [249, 265] on link "12.0.200: Princess Pageant Processes KPIs" at bounding box center [218, 264] width 108 height 7
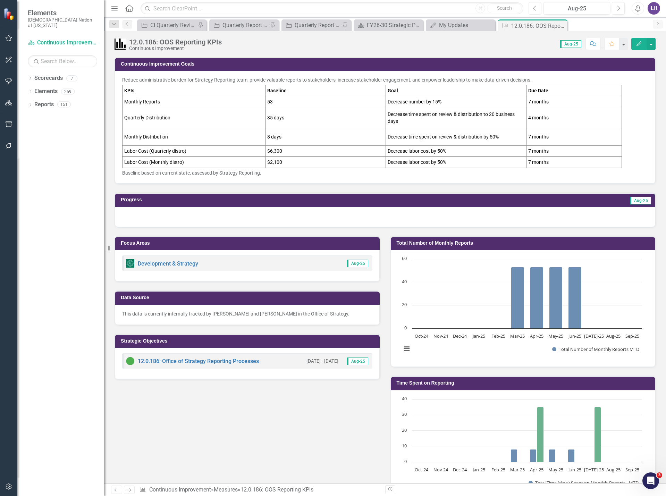
click at [535, 8] on icon "Previous" at bounding box center [535, 8] width 4 height 6
click at [534, 9] on icon "button" at bounding box center [534, 8] width 3 height 5
click at [618, 8] on icon "Next" at bounding box center [618, 8] width 4 height 6
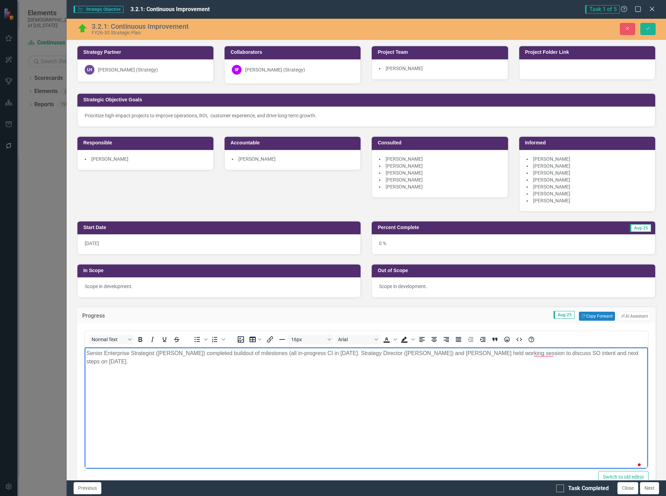
scroll to position [139, 0]
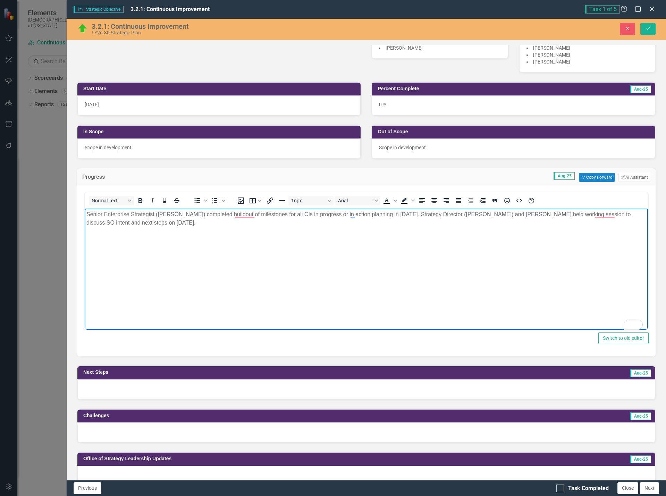
click at [237, 221] on p "Senior Enterprise Strategist (Laura Hendrickson) completed buildout of mileston…" at bounding box center [366, 218] width 560 height 17
click at [337, 387] on div at bounding box center [366, 389] width 578 height 20
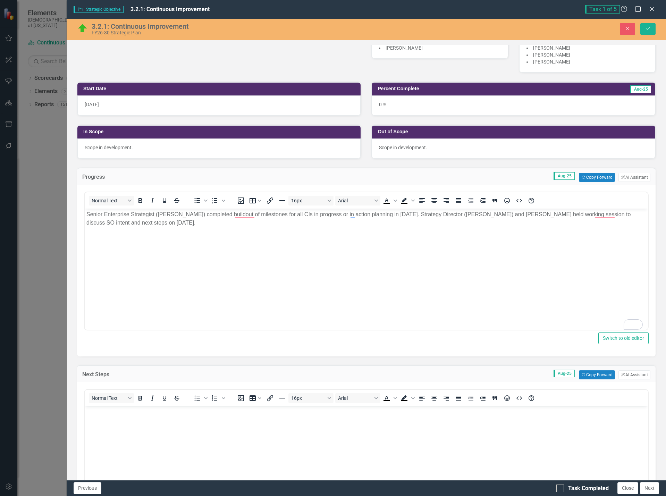
scroll to position [0, 0]
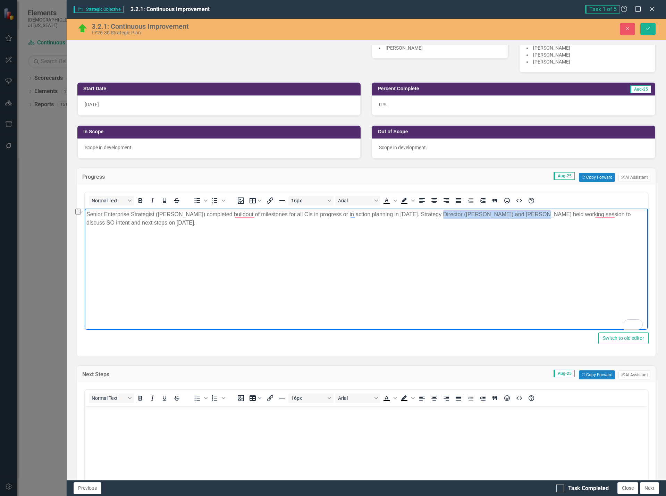
drag, startPoint x: 435, startPoint y: 214, endPoint x: 524, endPoint y: 213, distance: 88.8
click at [524, 213] on p "Senior Enterprise Strategist (Laura Hendrickson) completed buildout of mileston…" at bounding box center [366, 218] width 560 height 17
click at [472, 230] on body "Senior Enterprise Strategist (Laura Hendrickson) completed buildout of mileston…" at bounding box center [365, 261] width 563 height 104
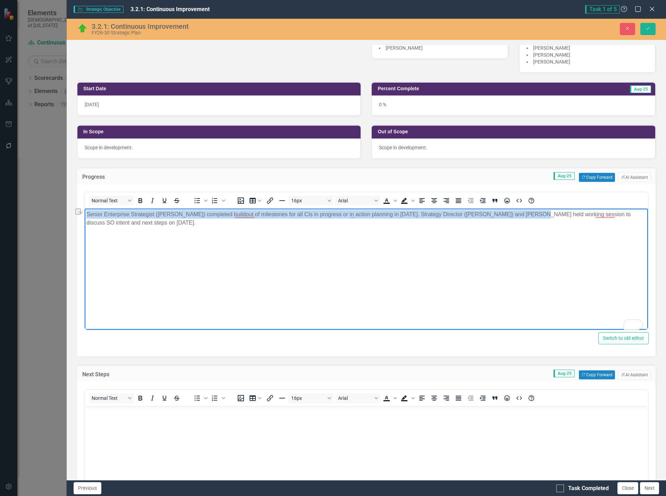
drag, startPoint x: 87, startPoint y: 213, endPoint x: 524, endPoint y: 211, distance: 437.2
click at [524, 211] on p "Senior Enterprise Strategist (Laura Hendrickson) completed buildout of mileston…" at bounding box center [366, 218] width 560 height 17
copy p "Senior Enterprise Strategist (Laura Hendrickson) completed buildout of mileston…"
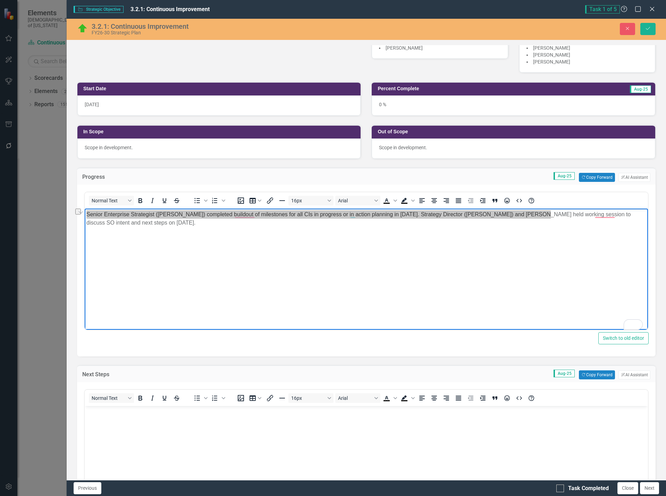
click at [245, 460] on body "Rich Text Area. Press ALT-0 for help." at bounding box center [365, 458] width 563 height 104
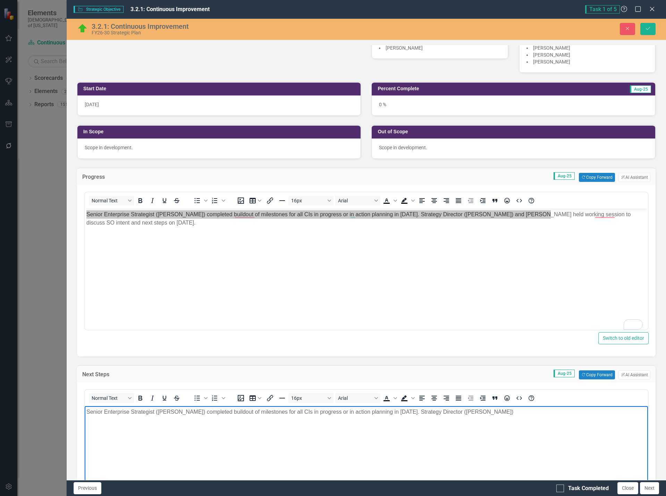
scroll to position [175, 0]
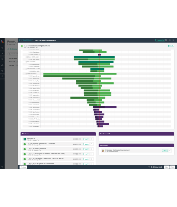
scroll to position [937, 0]
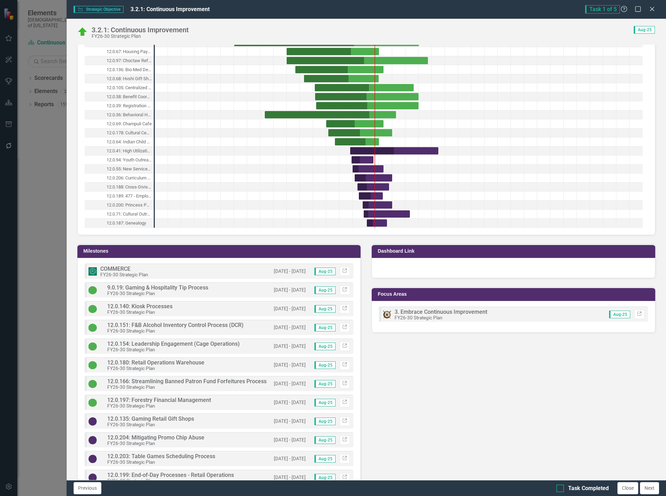
click at [560, 490] on div at bounding box center [560, 488] width 8 height 8
click at [560, 489] on input "Task Completed" at bounding box center [558, 486] width 5 height 5
checkbox input "true"
click at [626, 487] on button "Close" at bounding box center [627, 488] width 21 height 12
checkbox input "true"
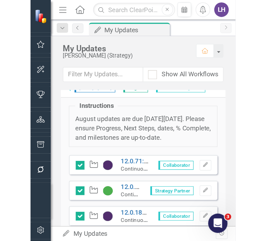
scroll to position [11, 0]
